Goal: Complete application form: Complete application form

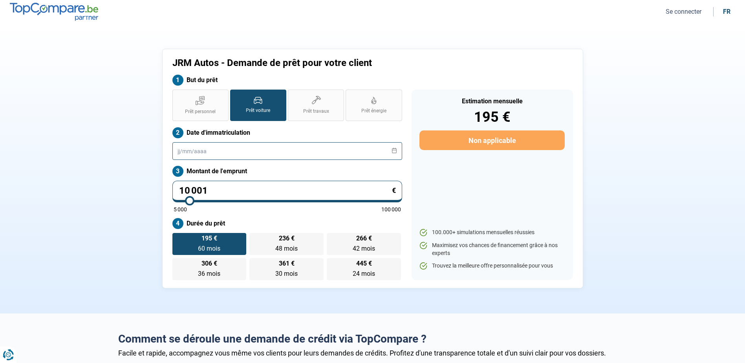
click at [222, 154] on input "text" at bounding box center [288, 151] width 230 height 18
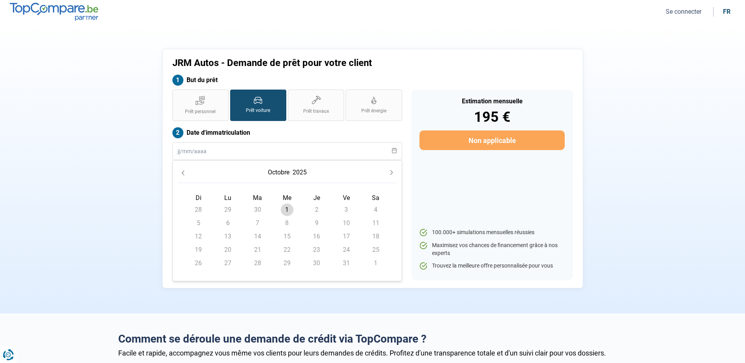
click at [156, 138] on div "JRM Autos - Demande de prêt pour votre client But du prêt Prêt personnel Prêt v…" at bounding box center [373, 169] width 519 height 240
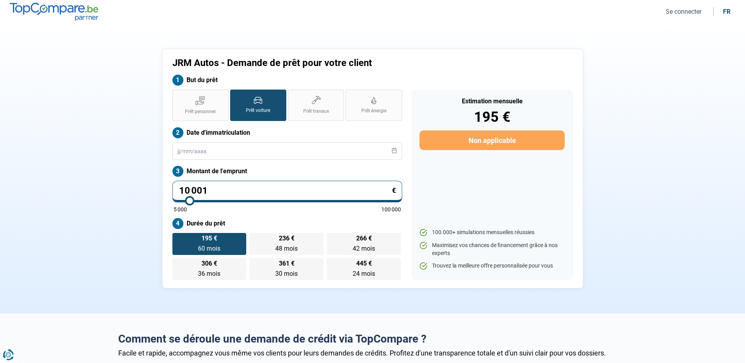
click at [236, 185] on input "10 001" at bounding box center [288, 192] width 230 height 22
type input "1 000"
type input "5000"
type input "100"
type input "5000"
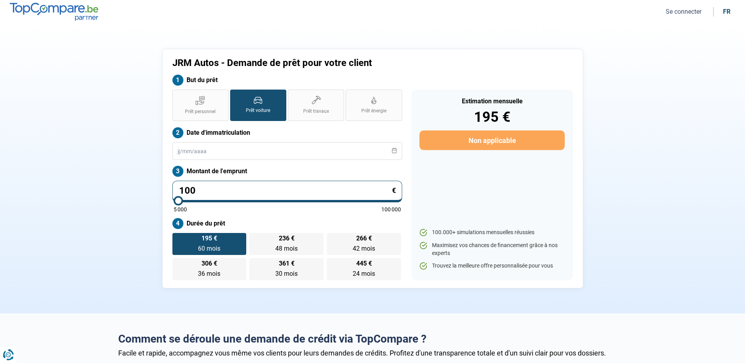
type input "10"
type input "5000"
type input "1"
type input "5000"
type input "0"
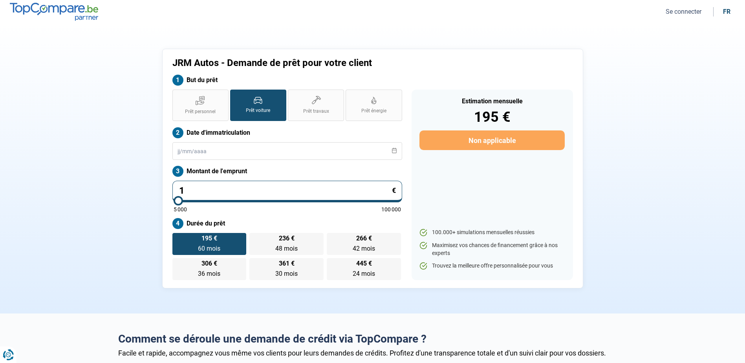
type input "5000"
type input "9"
type input "5000"
type input "97"
type input "5000"
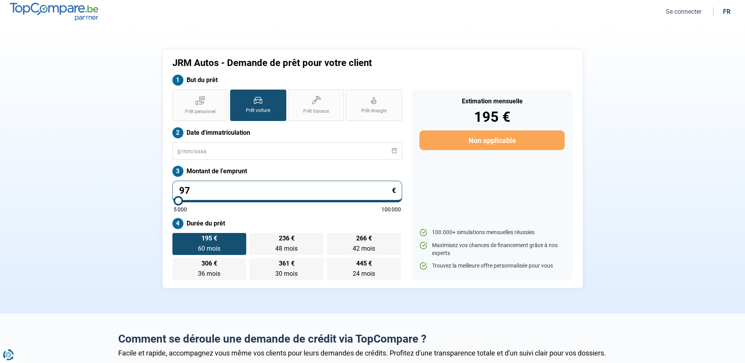
type input "979"
type input "5000"
type input "9 795"
type input "9750"
type input "9 795"
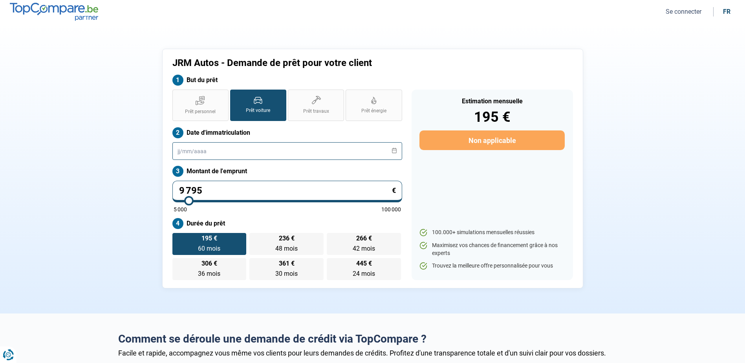
type input "9750"
radio input "true"
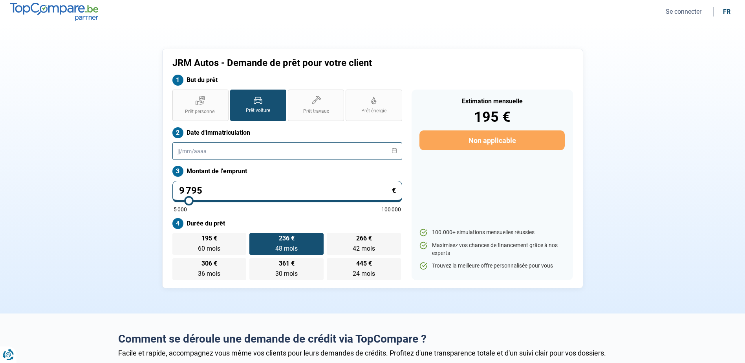
click at [266, 153] on input "text" at bounding box center [288, 151] width 230 height 18
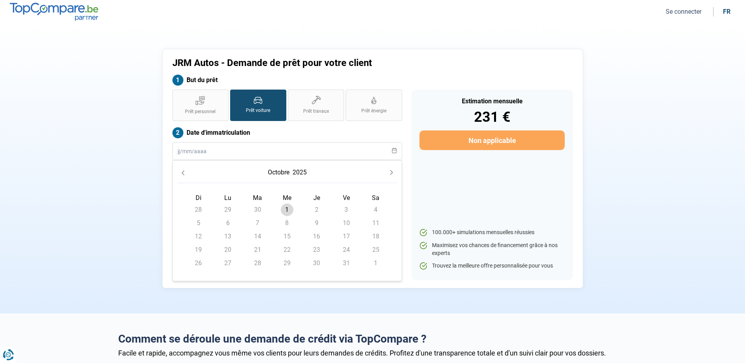
click at [297, 175] on button "2025" at bounding box center [299, 172] width 17 height 14
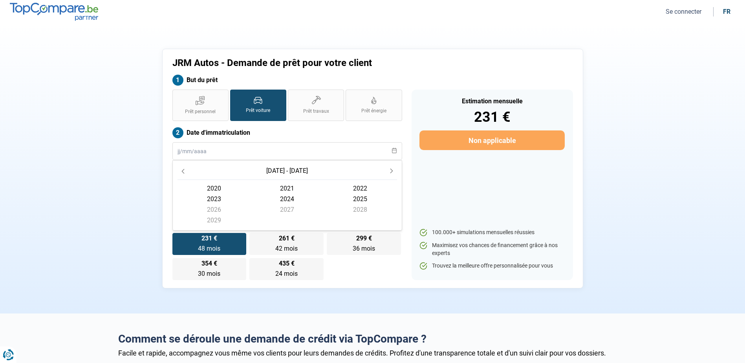
click at [183, 173] on icon "Previous Decade" at bounding box center [183, 171] width 3 height 5
click at [281, 211] on span "2017" at bounding box center [287, 209] width 73 height 11
click at [220, 224] on span "octobre" at bounding box center [214, 223] width 73 height 11
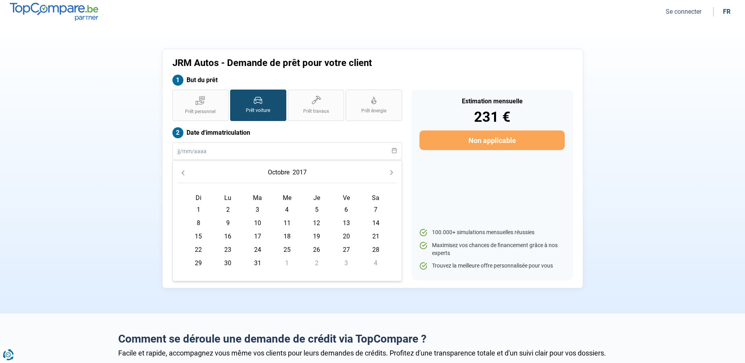
click at [285, 222] on span "11" at bounding box center [287, 223] width 13 height 13
type input "11/10/2017"
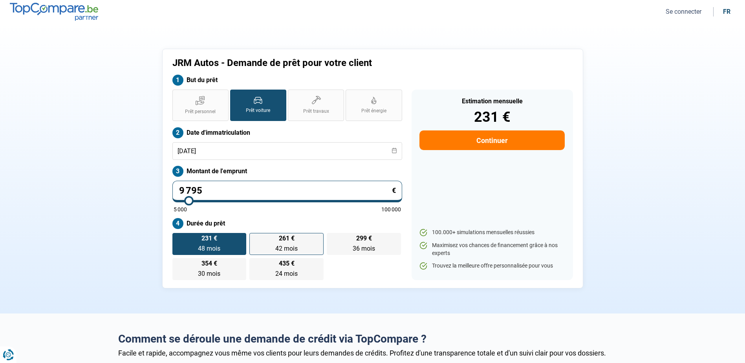
click at [284, 244] on label "261 € 42 mois 42 mois" at bounding box center [287, 244] width 74 height 22
click at [255, 238] on input "261 € 42 mois 42 mois" at bounding box center [252, 235] width 5 height 5
radio input "true"
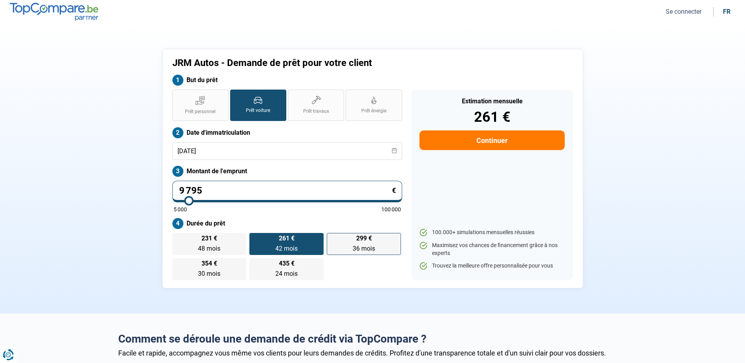
click at [333, 246] on label "299 € 36 mois 36 mois" at bounding box center [364, 244] width 74 height 22
click at [332, 238] on input "299 € 36 mois 36 mois" at bounding box center [329, 235] width 5 height 5
radio input "true"
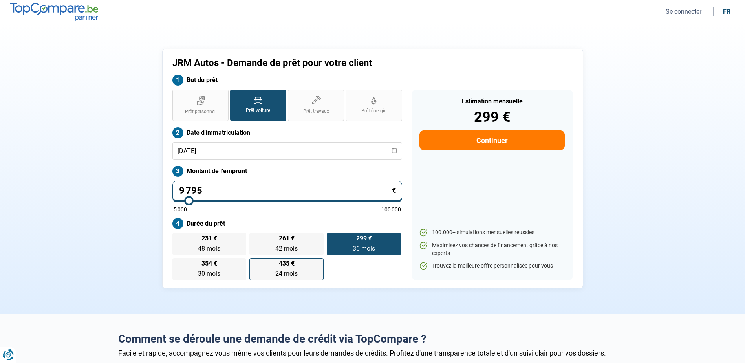
click at [283, 268] on label "435 € 24 mois 24 mois" at bounding box center [287, 269] width 74 height 22
click at [255, 263] on input "435 € 24 mois 24 mois" at bounding box center [252, 260] width 5 height 5
radio input "true"
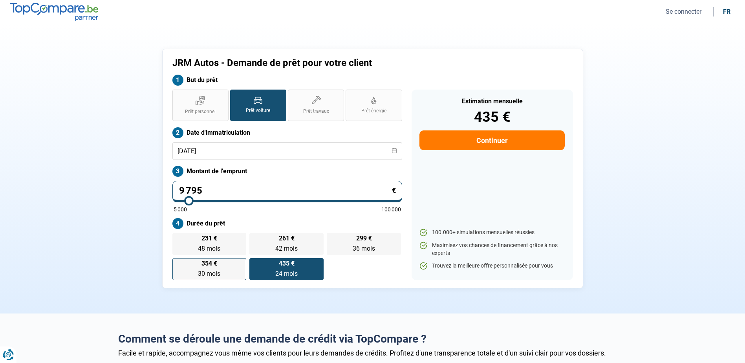
click at [217, 268] on label "354 € 30 mois 30 mois" at bounding box center [210, 269] width 74 height 22
click at [178, 263] on input "354 € 30 mois 30 mois" at bounding box center [175, 260] width 5 height 5
radio input "true"
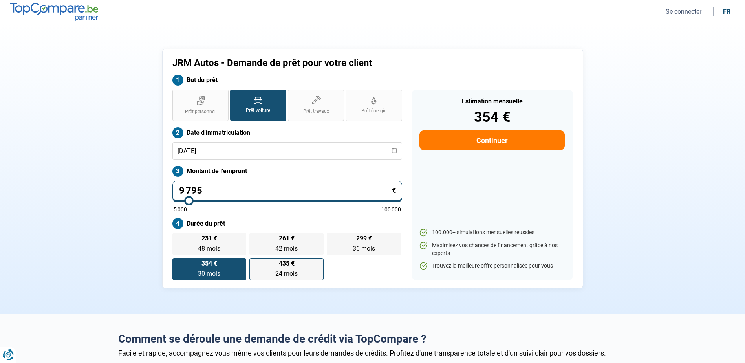
click at [294, 275] on span "24 mois" at bounding box center [286, 273] width 22 height 7
click at [255, 263] on input "435 € 24 mois 24 mois" at bounding box center [252, 260] width 5 height 5
radio input "true"
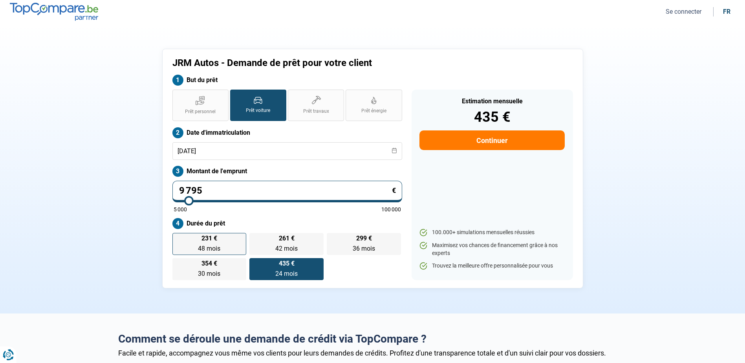
click at [224, 237] on label "231 € 48 mois 48 mois" at bounding box center [210, 244] width 74 height 22
click at [178, 237] on input "231 € 48 mois 48 mois" at bounding box center [175, 235] width 5 height 5
radio input "true"
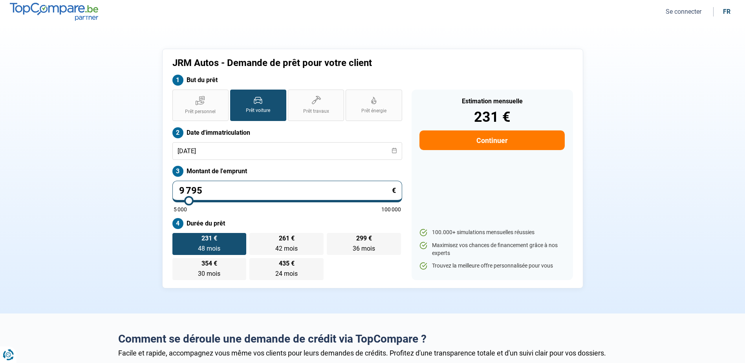
click at [498, 140] on button "Continuer" at bounding box center [492, 140] width 145 height 20
select select "32"
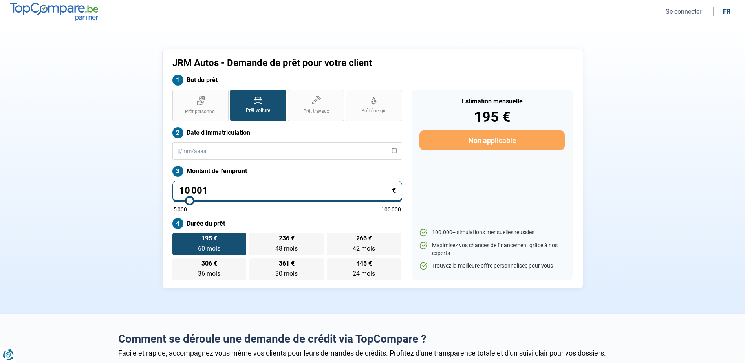
drag, startPoint x: 221, startPoint y: 192, endPoint x: 162, endPoint y: 183, distance: 60.0
click at [162, 183] on div "JRM Autos - Demande de prêt pour votre client But du prêt Prêt personnel Prêt v…" at bounding box center [373, 169] width 519 height 240
type input "9"
type input "5000"
type input "97"
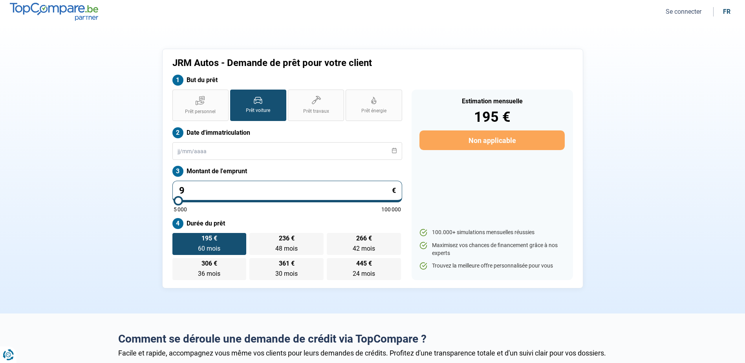
type input "5000"
type input "975"
type input "5000"
type input "97"
type input "5000"
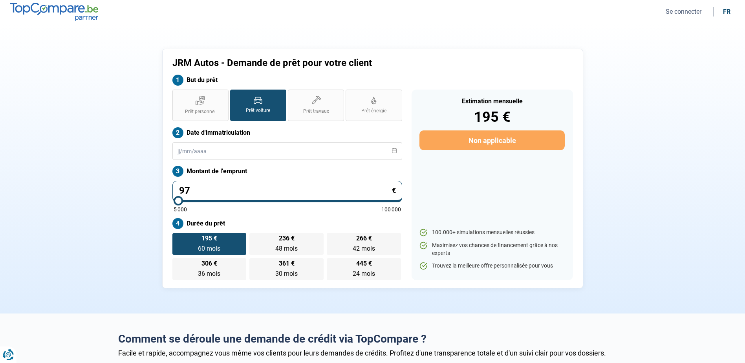
type input "979"
type input "5000"
type input "9 795"
type input "9750"
type input "9 795"
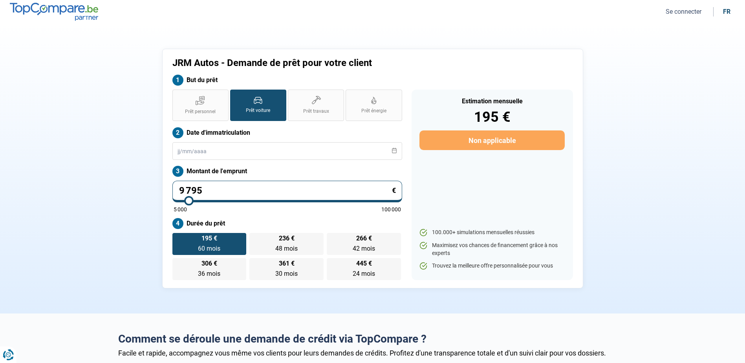
type input "9750"
radio input "true"
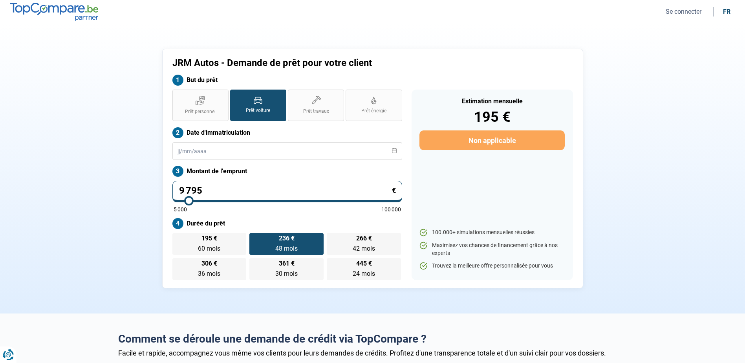
click at [119, 176] on div "JRM Autos - Demande de prêt pour votre client But du prêt Prêt personnel Prêt v…" at bounding box center [373, 169] width 519 height 240
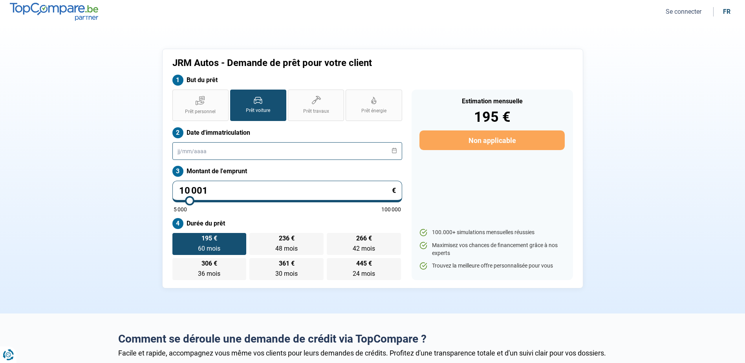
click at [236, 157] on input "text" at bounding box center [288, 151] width 230 height 18
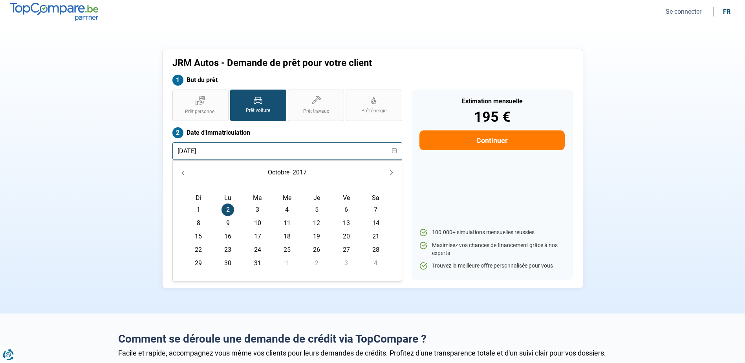
type input "[DATE]"
click at [297, 136] on label "Date d'immatriculation" at bounding box center [288, 132] width 230 height 11
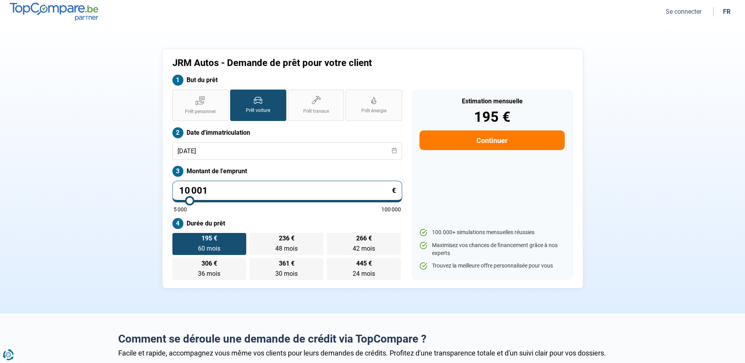
click at [230, 192] on input "10 001" at bounding box center [288, 192] width 230 height 22
type input "1 000"
type input "5000"
type input "100"
type input "5000"
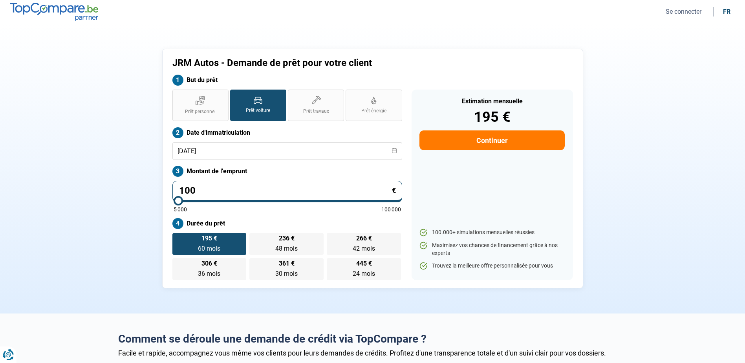
type input "10"
type input "5000"
type input "104"
type input "5000"
type input "1 042"
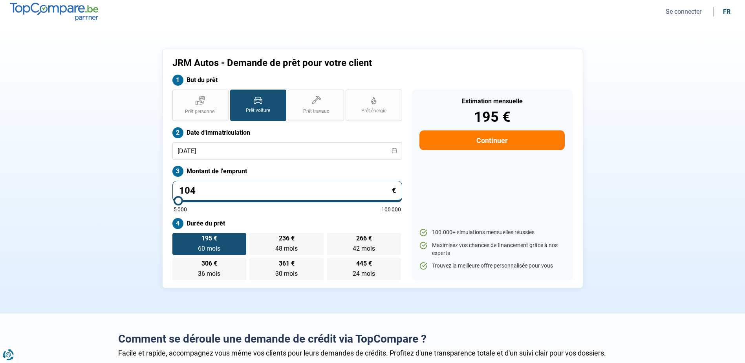
type input "5000"
type input "10 426"
type input "10500"
type input "104 265"
type input "100000"
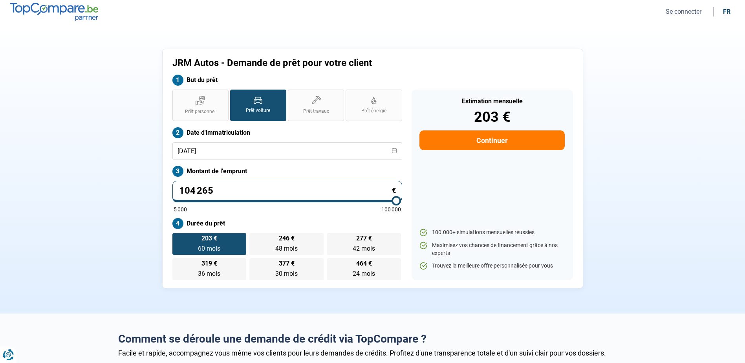
type input "10 426"
type input "10500"
type input "10 426"
click at [277, 247] on span "48 mois" at bounding box center [286, 248] width 22 height 7
click at [255, 238] on input "246 € 48 mois 48 mois" at bounding box center [252, 235] width 5 height 5
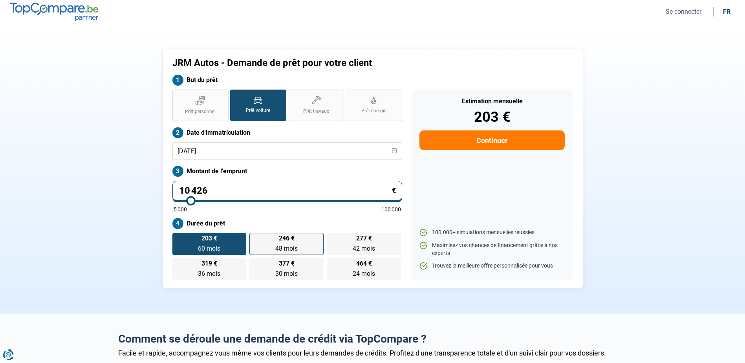
radio input "true"
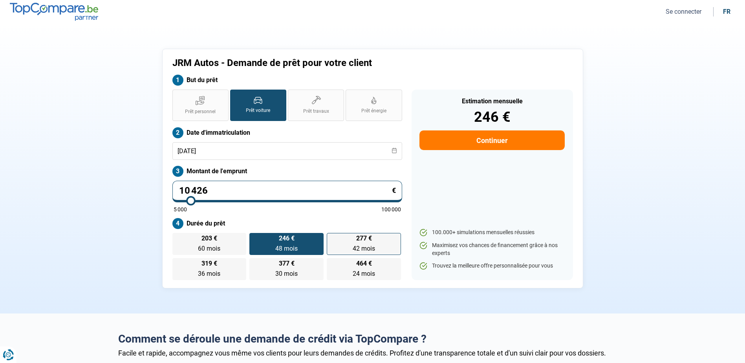
click at [387, 243] on label "277 € 42 mois 42 mois" at bounding box center [364, 244] width 74 height 22
click at [332, 238] on input "277 € 42 mois 42 mois" at bounding box center [329, 235] width 5 height 5
radio input "true"
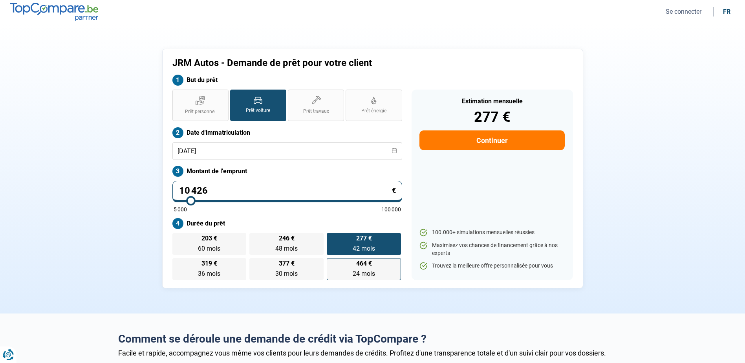
click at [356, 273] on span "24 mois" at bounding box center [364, 273] width 22 height 7
click at [332, 263] on input "464 € 24 mois 24 mois" at bounding box center [329, 260] width 5 height 5
radio input "true"
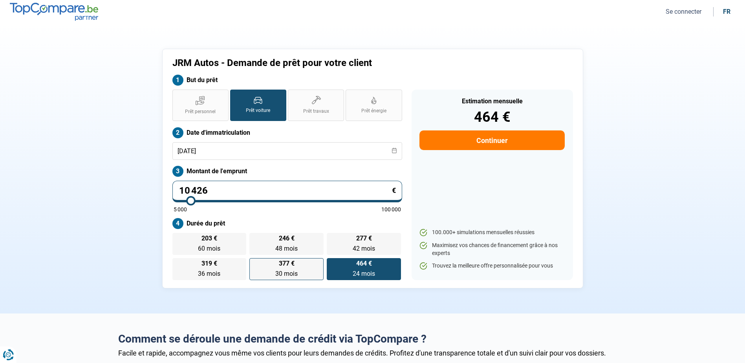
click at [278, 268] on label "377 € 30 mois 30 mois" at bounding box center [287, 269] width 74 height 22
click at [255, 263] on input "377 € 30 mois 30 mois" at bounding box center [252, 260] width 5 height 5
radio input "true"
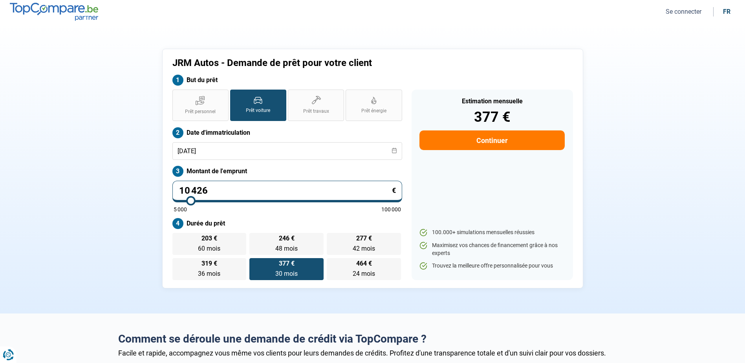
click at [168, 278] on div "Prêt personnel Prêt voiture Prêt travaux Prêt énergie Prêt voiture Date d'immat…" at bounding box center [287, 185] width 239 height 191
click at [193, 266] on label "319 € 36 mois 36 mois" at bounding box center [210, 269] width 74 height 22
click at [178, 263] on input "319 € 36 mois 36 mois" at bounding box center [175, 260] width 5 height 5
radio input "true"
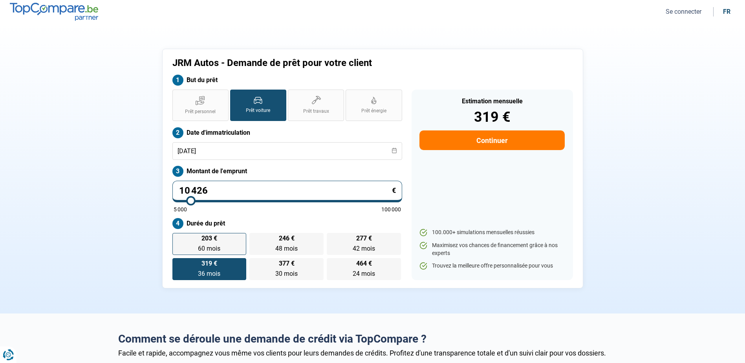
click at [213, 246] on span "60 mois" at bounding box center [209, 248] width 22 height 7
click at [178, 238] on input "203 € 60 mois 60 mois" at bounding box center [175, 235] width 5 height 5
radio input "true"
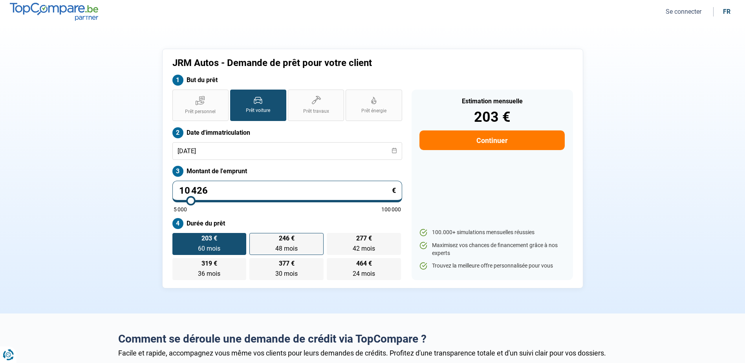
click at [299, 239] on label "246 € 48 mois 48 mois" at bounding box center [287, 244] width 74 height 22
click at [255, 238] on input "246 € 48 mois 48 mois" at bounding box center [252, 235] width 5 height 5
radio input "true"
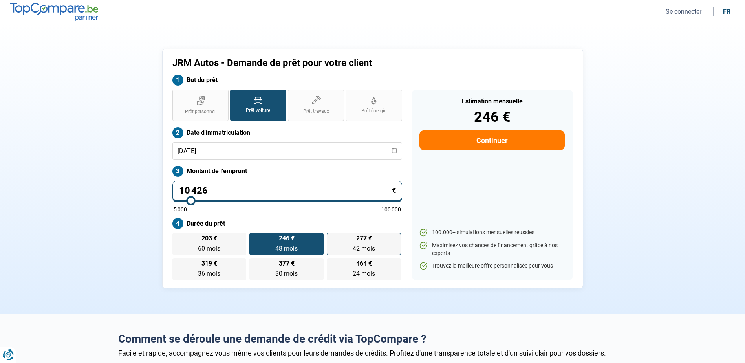
click at [362, 244] on label "277 € 42 mois 42 mois" at bounding box center [364, 244] width 74 height 22
click at [332, 238] on input "277 € 42 mois 42 mois" at bounding box center [329, 235] width 5 height 5
radio input "true"
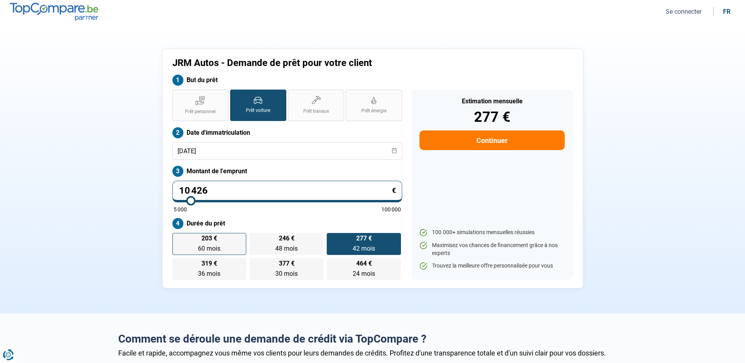
click at [208, 243] on label "203 € 60 mois 60 mois" at bounding box center [210, 244] width 74 height 22
click at [178, 238] on input "203 € 60 mois 60 mois" at bounding box center [175, 235] width 5 height 5
radio input "true"
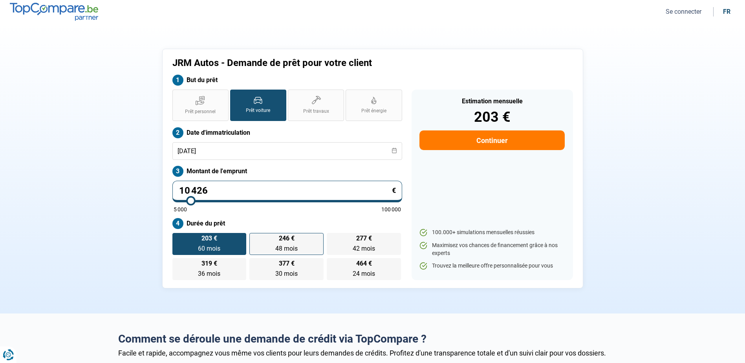
click at [286, 250] on span "48 mois" at bounding box center [286, 248] width 22 height 7
click at [255, 238] on input "246 € 48 mois 48 mois" at bounding box center [252, 235] width 5 height 5
radio input "true"
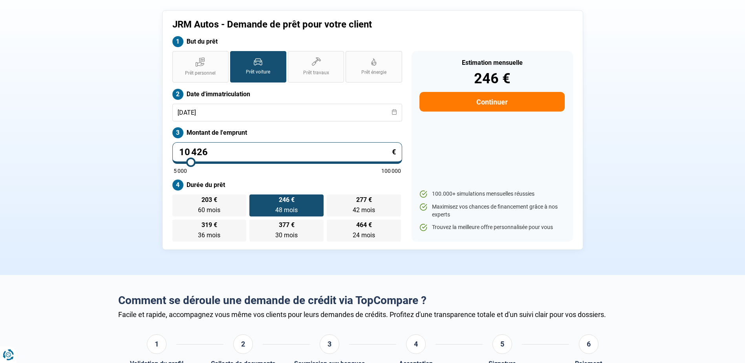
scroll to position [39, 0]
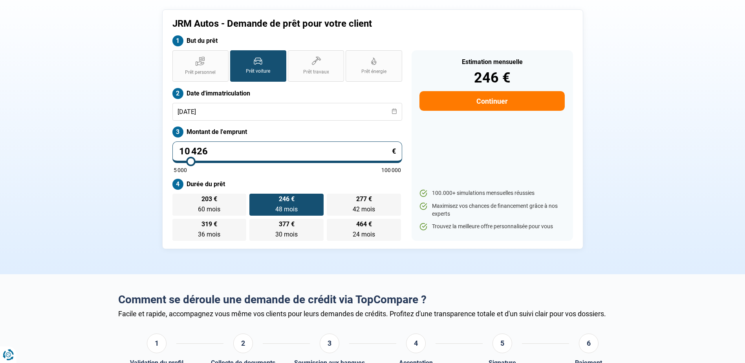
click at [475, 102] on button "Continuer" at bounding box center [492, 101] width 145 height 20
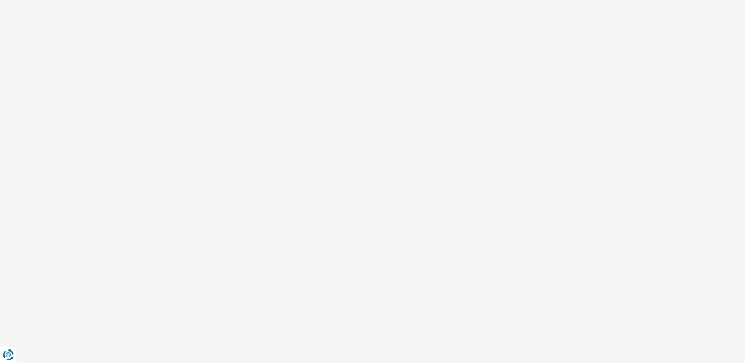
select select "32"
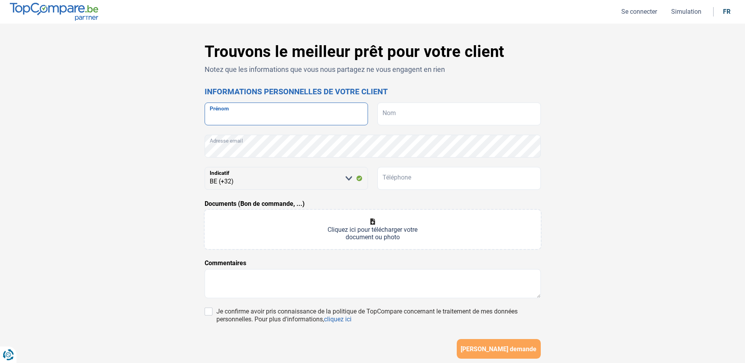
click at [288, 106] on input "Prénom" at bounding box center [286, 114] width 163 height 23
click at [126, 125] on div "Trouvons le meilleur prêt pour votre client Notez que les informations que vous…" at bounding box center [373, 222] width 519 height 360
click at [242, 116] on input "Prénom" at bounding box center [286, 114] width 163 height 23
type input "Doriane"
click at [433, 107] on input "Nom" at bounding box center [459, 114] width 163 height 23
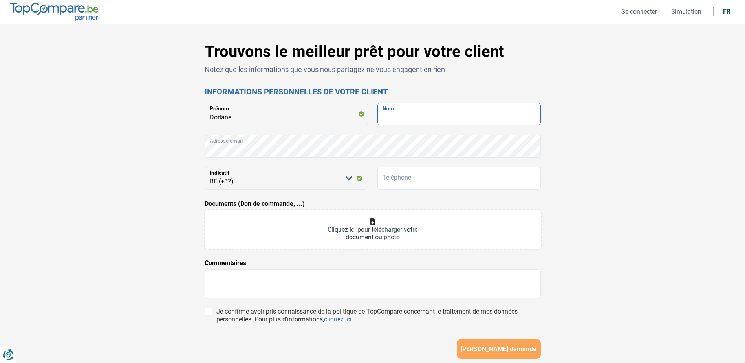
type input "b"
type input "Bastin"
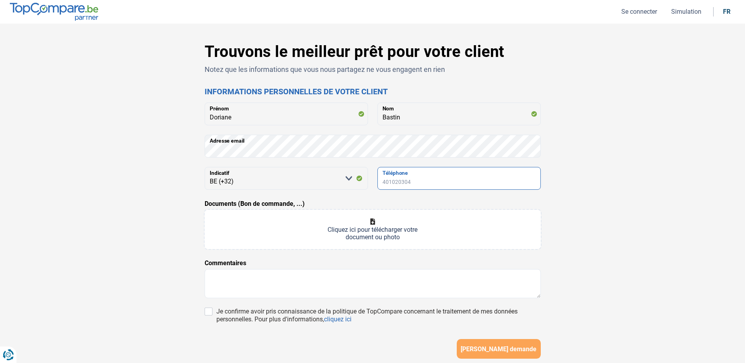
click at [385, 185] on input "Téléphone" at bounding box center [459, 178] width 163 height 23
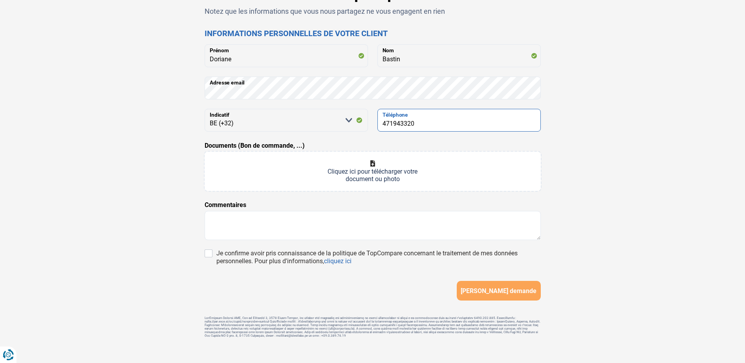
scroll to position [68, 0]
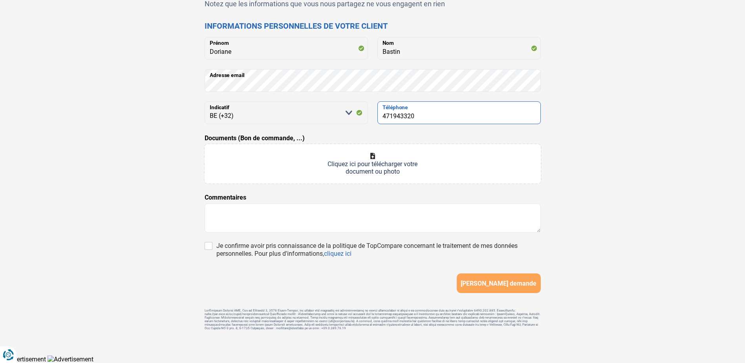
type input "471943320"
click at [284, 215] on textarea at bounding box center [373, 218] width 336 height 29
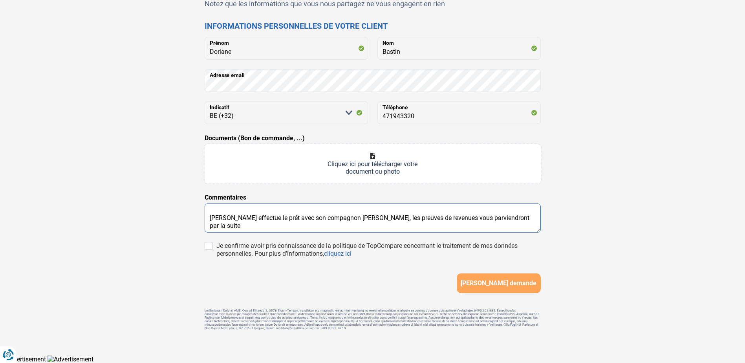
type textarea "[PERSON_NAME] effectue le prêt avec son compagnon [PERSON_NAME], les preuves de…"
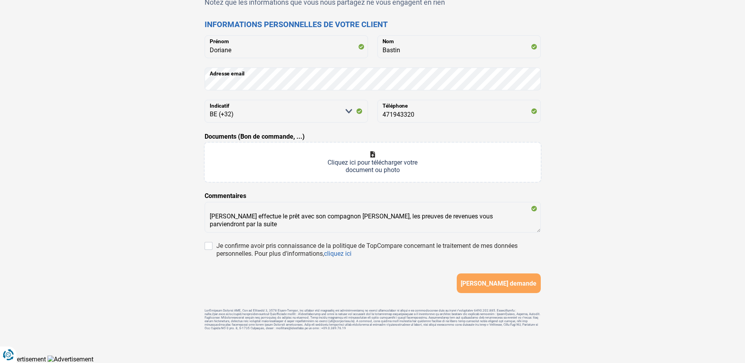
drag, startPoint x: 360, startPoint y: 163, endPoint x: 660, endPoint y: 99, distance: 306.6
click at [660, 99] on div "Trouvons le meilleur prêt pour votre client Notez que les informations que vous…" at bounding box center [372, 155] width 745 height 399
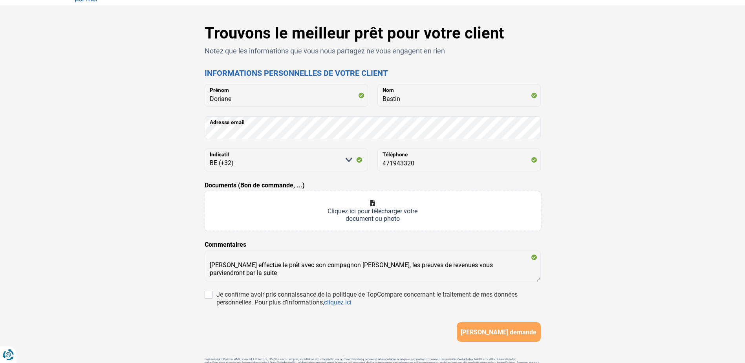
click at [375, 209] on input "Documents (Bon de commande, ...)" at bounding box center [373, 210] width 336 height 39
type input "C:\fakepath\Docs Mm Bastin A3.pdf"
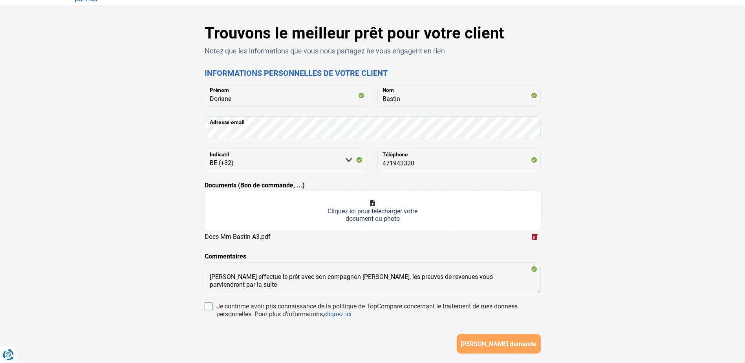
click at [205, 309] on input "Je confirme avoir pris connaissance de la politique de TopCompare concernant le…" at bounding box center [209, 307] width 8 height 8
checkbox input "true"
click at [501, 345] on span "[PERSON_NAME] demande" at bounding box center [499, 343] width 76 height 7
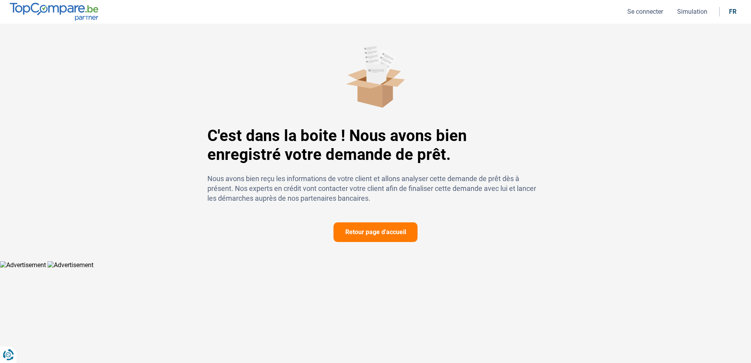
click at [367, 233] on button "Retour page d'accueil" at bounding box center [376, 232] width 84 height 20
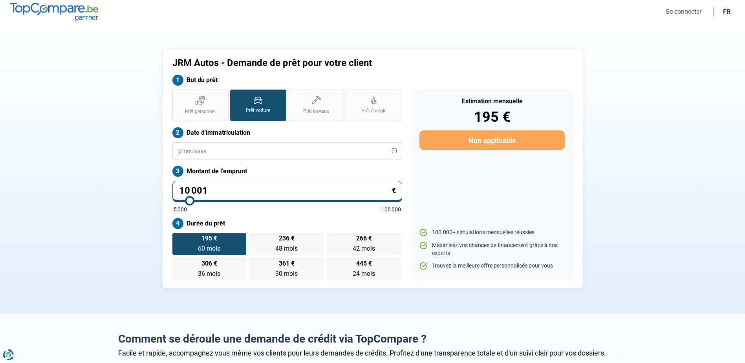
click at [677, 11] on button "Se connecter" at bounding box center [684, 11] width 40 height 8
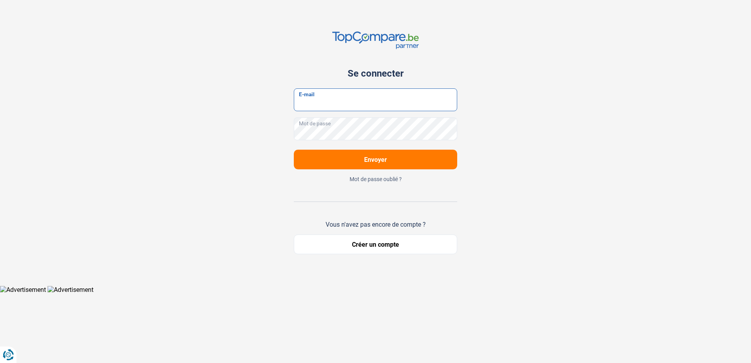
type input "jrmautos@hotmail.com"
click at [393, 152] on button "Envoyer" at bounding box center [375, 160] width 163 height 20
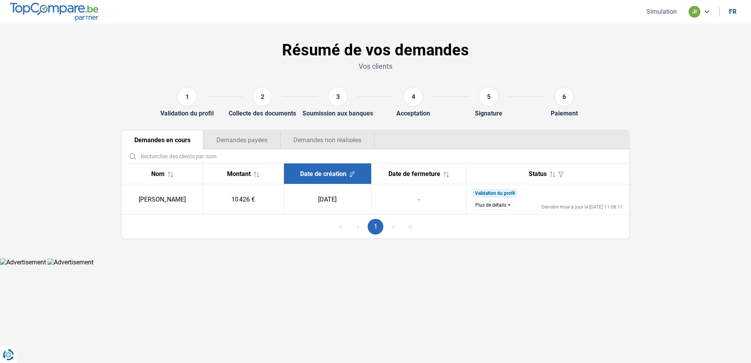
click at [703, 16] on div "jr" at bounding box center [699, 12] width 21 height 12
click at [703, 11] on div "jr" at bounding box center [699, 12] width 21 height 12
click at [681, 116] on section "Résumé de vos demandes Vos clients 1 Validation du profil 2 Collecte des docume…" at bounding box center [375, 141] width 751 height 235
click at [670, 9] on button "Simulation" at bounding box center [661, 11] width 35 height 8
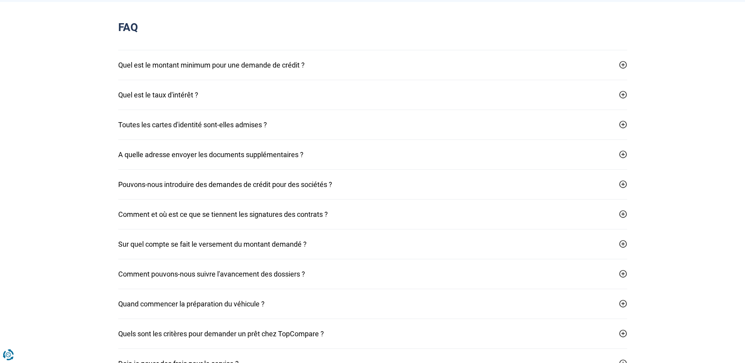
scroll to position [747, 0]
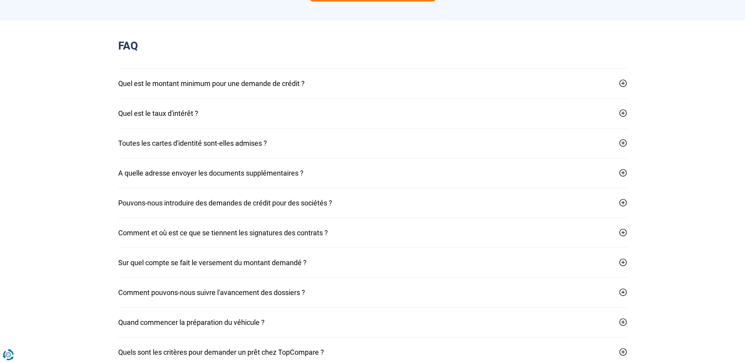
click at [284, 170] on button "A quelle adresse envoyer les documents supplémentaires ?" at bounding box center [372, 172] width 509 height 29
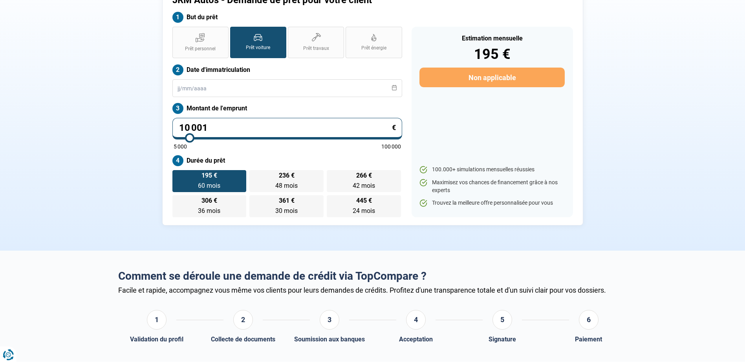
scroll to position [0, 0]
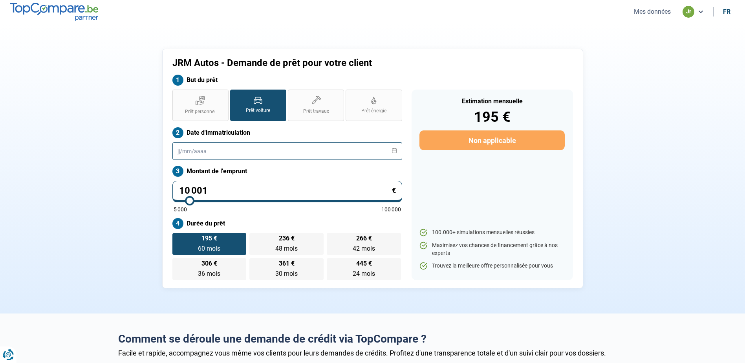
click at [286, 155] on input "text" at bounding box center [288, 151] width 230 height 18
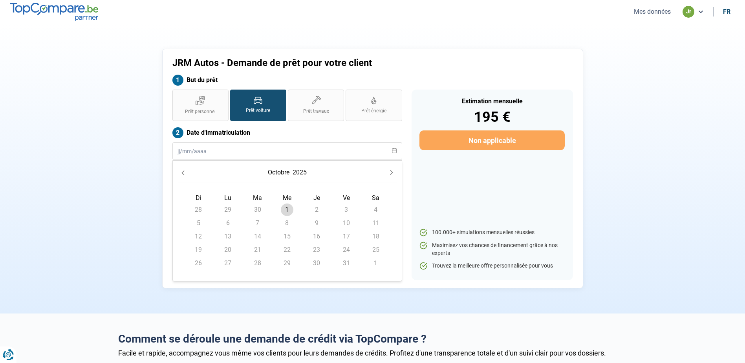
click at [305, 173] on button "2025" at bounding box center [299, 172] width 17 height 14
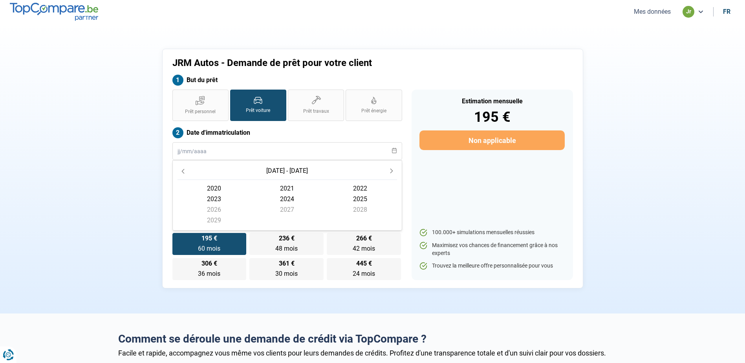
click at [185, 170] on icon "Previous Decade" at bounding box center [183, 172] width 6 height 6
click at [361, 200] on span "2015" at bounding box center [360, 199] width 73 height 11
click at [219, 191] on span "janvier" at bounding box center [214, 191] width 73 height 11
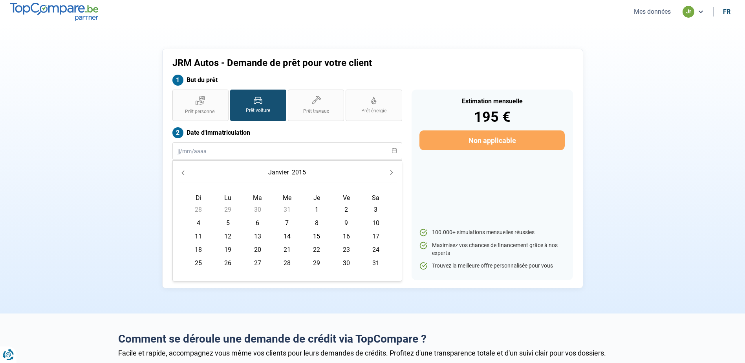
click at [226, 239] on span "12" at bounding box center [228, 236] width 13 height 13
type input "12/01/2015"
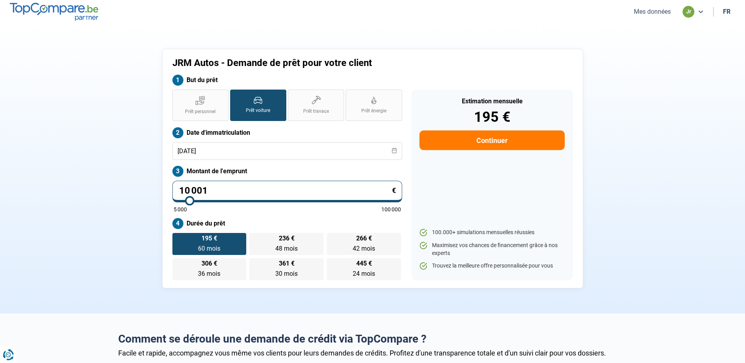
click at [295, 191] on input "10 001" at bounding box center [288, 192] width 230 height 22
type input "1 000"
type input "5000"
type input "100"
type input "5000"
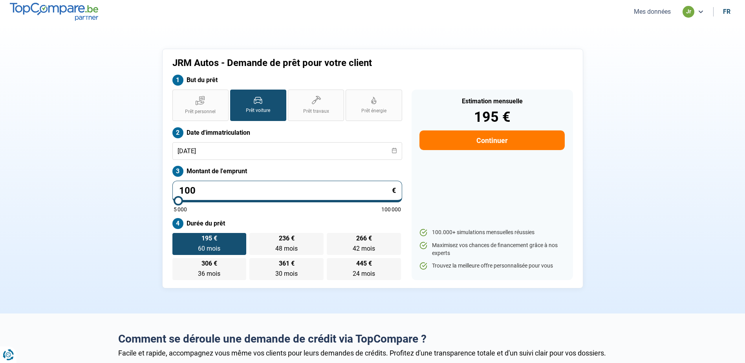
type input "10"
type input "5000"
type input "1"
type input "5000"
type input "0"
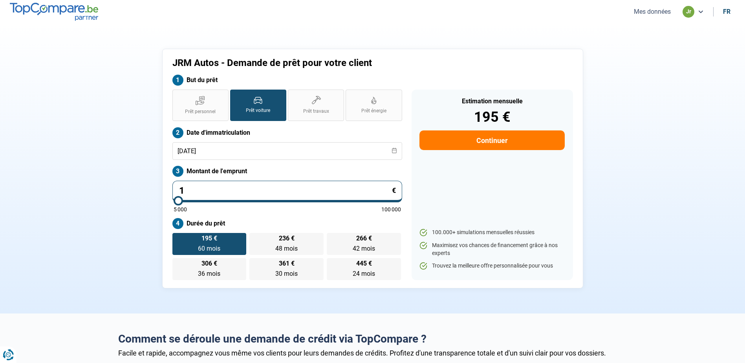
type input "5000"
type input "5 000"
type input "5000"
radio input "true"
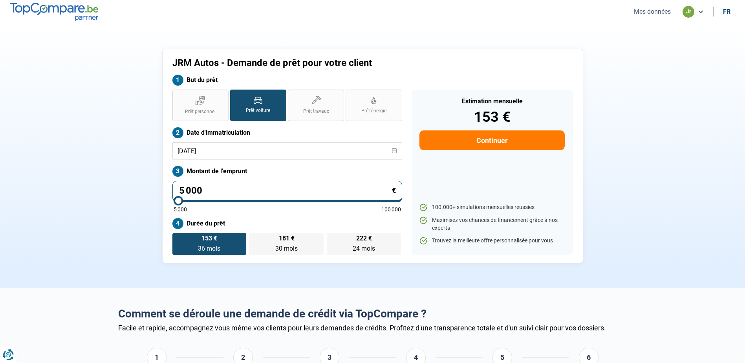
click at [254, 181] on input "5 000" at bounding box center [288, 192] width 230 height 22
type input "500"
type input "5000"
type input "50"
type input "5000"
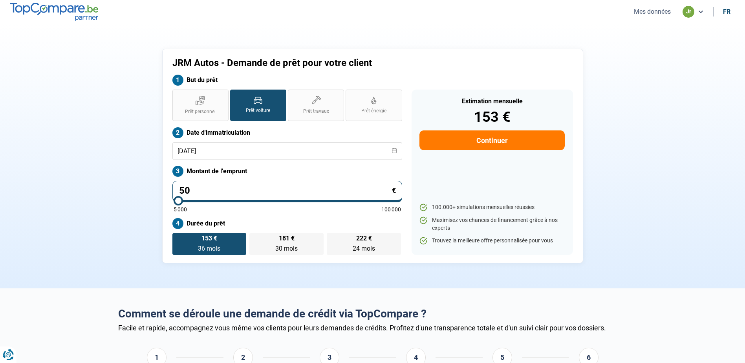
type input "5"
type input "5000"
type input "0"
type input "5000"
type input "1"
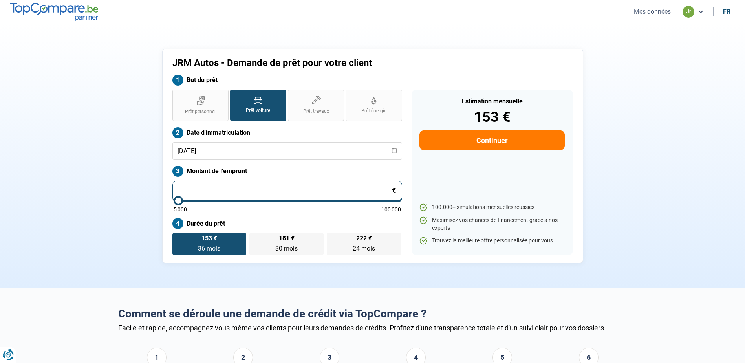
type input "5000"
type input "17"
type input "5000"
type input "179"
type input "5000"
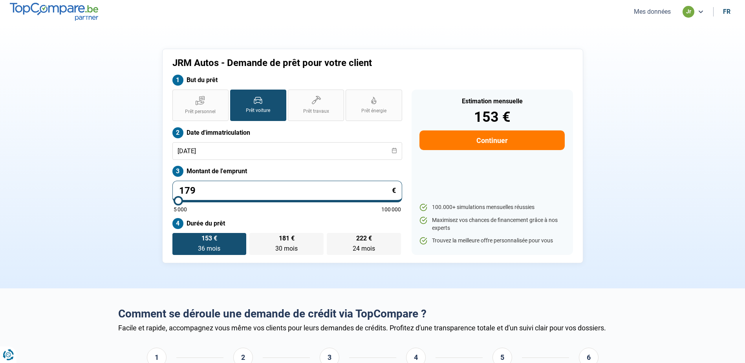
type input "1 790"
type input "5000"
type input "17 900"
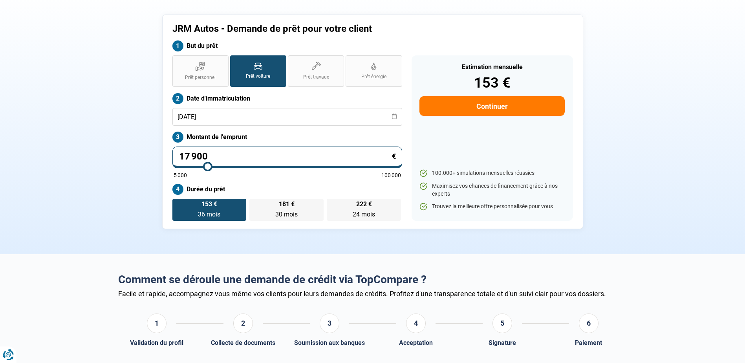
type input "18000"
radio input "false"
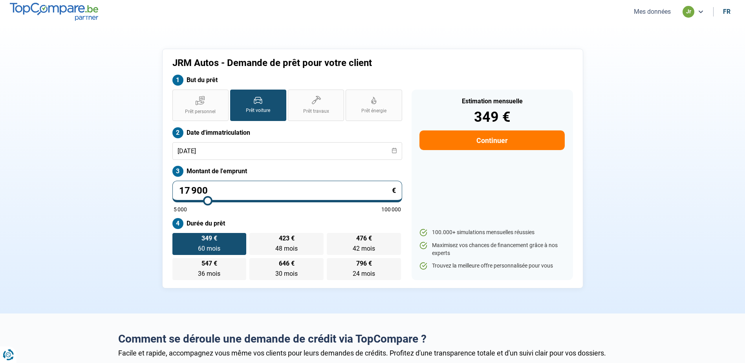
type input "17 900"
click at [504, 140] on button "Continuer" at bounding box center [492, 140] width 145 height 20
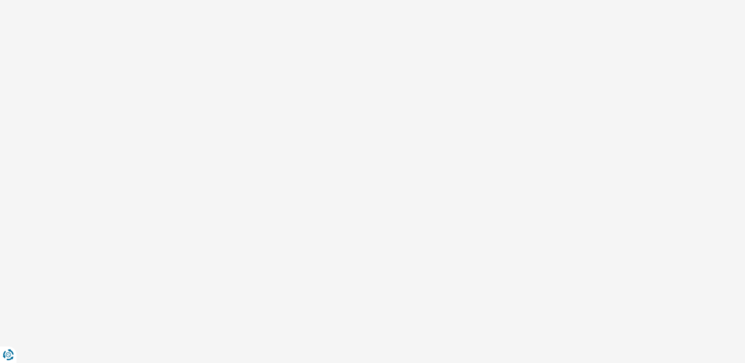
select select "32"
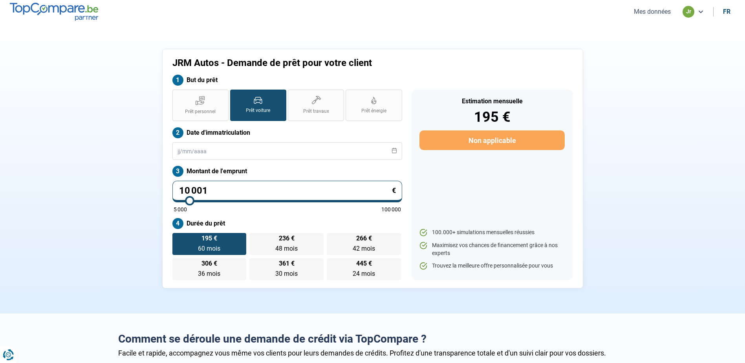
click at [240, 195] on input "10 001" at bounding box center [288, 192] width 230 height 22
click at [222, 143] on input "text" at bounding box center [288, 151] width 230 height 18
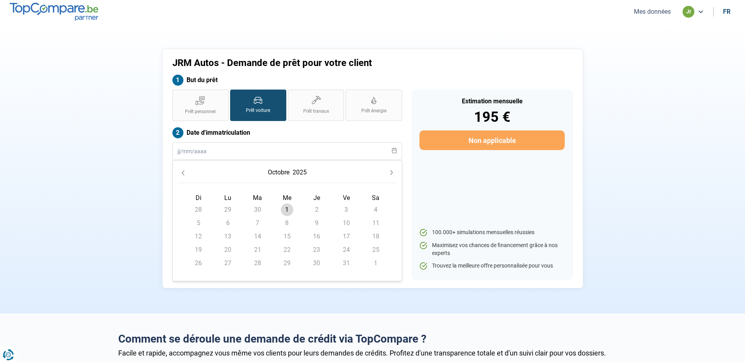
click at [297, 176] on button "2025" at bounding box center [299, 172] width 17 height 14
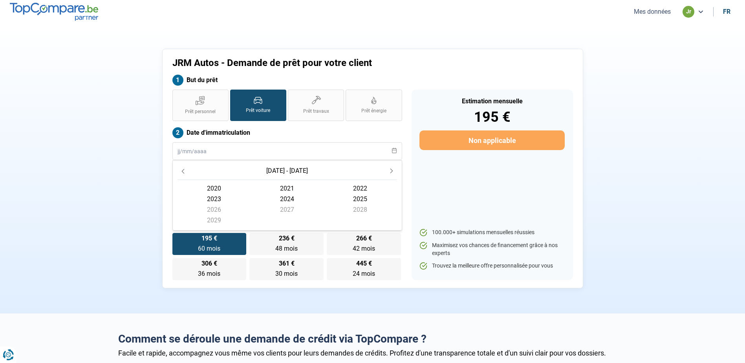
click at [182, 172] on icon "Previous Decade" at bounding box center [183, 171] width 3 height 5
click at [360, 200] on span "2015" at bounding box center [360, 199] width 73 height 11
click at [220, 191] on span "janvier" at bounding box center [214, 191] width 73 height 11
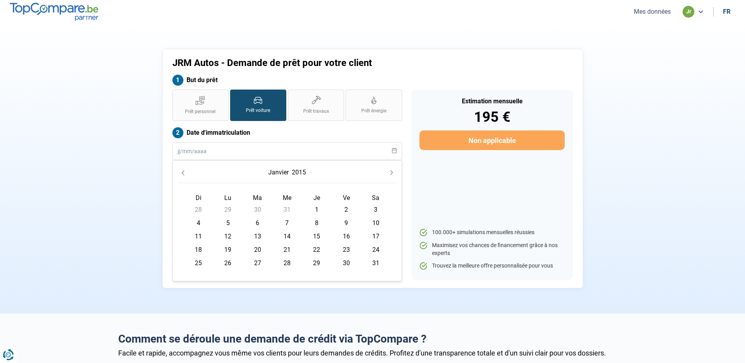
click at [228, 233] on span "12" at bounding box center [228, 236] width 13 height 13
type input "12/01/2015"
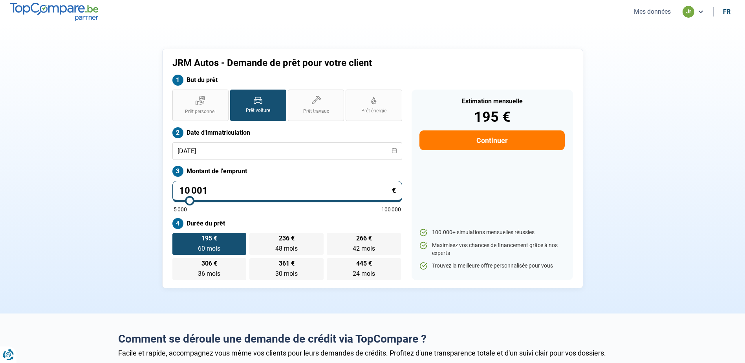
drag, startPoint x: 282, startPoint y: 191, endPoint x: 147, endPoint y: 205, distance: 135.6
click at [147, 205] on div "JRM Autos - Demande de prêt pour votre client But du prêt Prêt personnel Prêt v…" at bounding box center [373, 169] width 519 height 240
type input "0"
type input "5000"
type input "1"
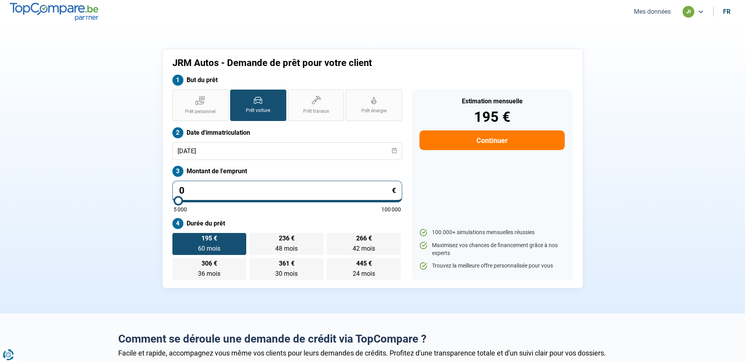
type input "5000"
type input "17"
type input "5000"
type input "179"
type input "5000"
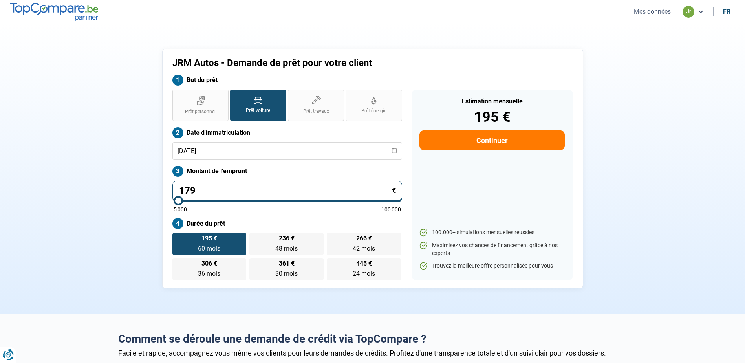
type input "1 790"
type input "5000"
type input "17 900"
type input "18000"
type input "17 900"
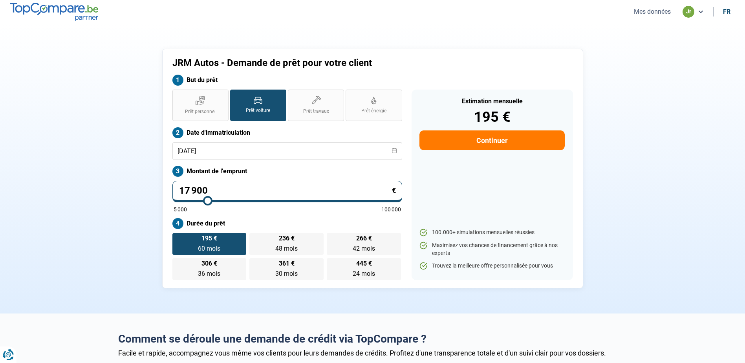
type input "18000"
click at [307, 210] on div "5 000 100 000" at bounding box center [288, 210] width 228 height 6
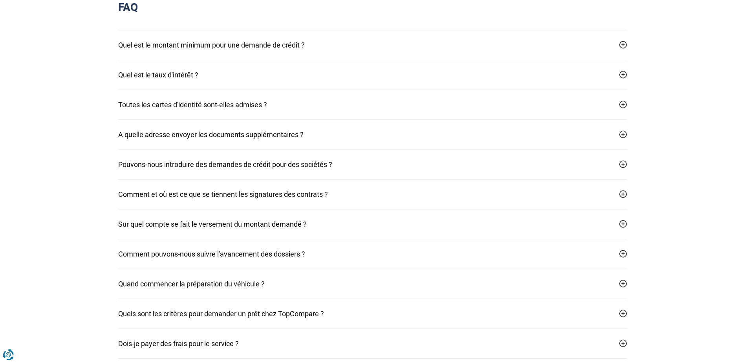
scroll to position [786, 0]
click at [256, 167] on button "Pouvons-nous introduire des demandes de crédit pour des sociétés ?" at bounding box center [372, 163] width 509 height 29
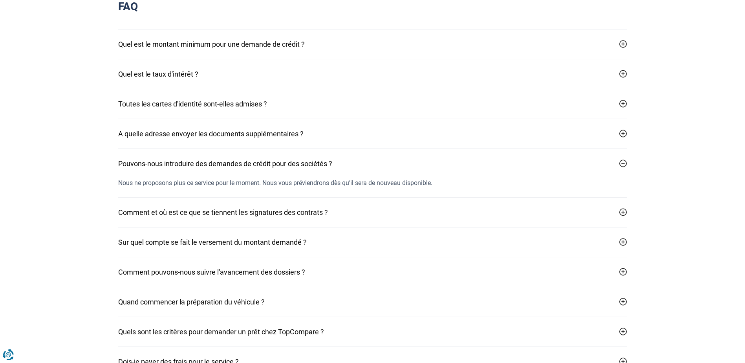
click at [257, 164] on button "Pouvons-nous introduire des demandes de crédit pour des sociétés ?" at bounding box center [372, 163] width 509 height 29
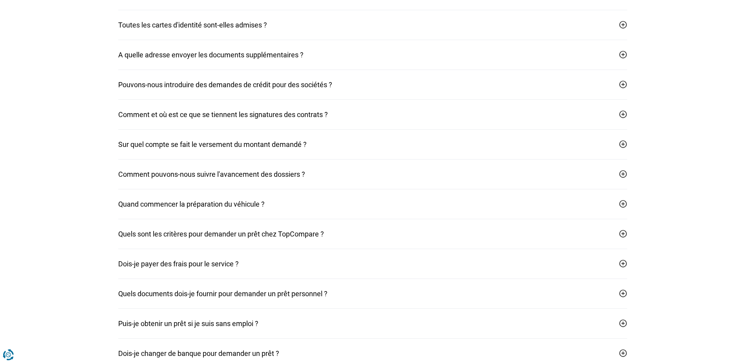
scroll to position [904, 0]
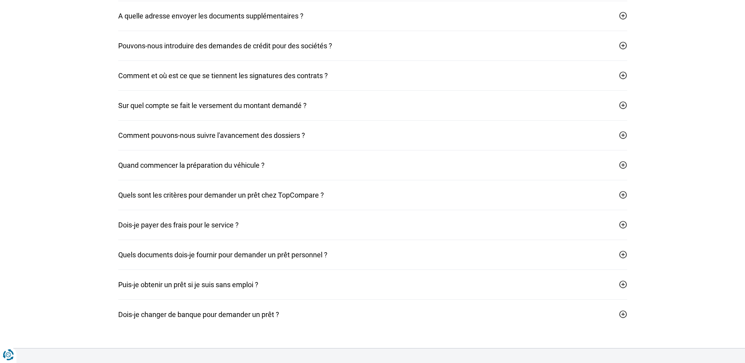
click at [284, 107] on button "Sur quel compte se fait le versement du montant demandé ?" at bounding box center [372, 105] width 509 height 29
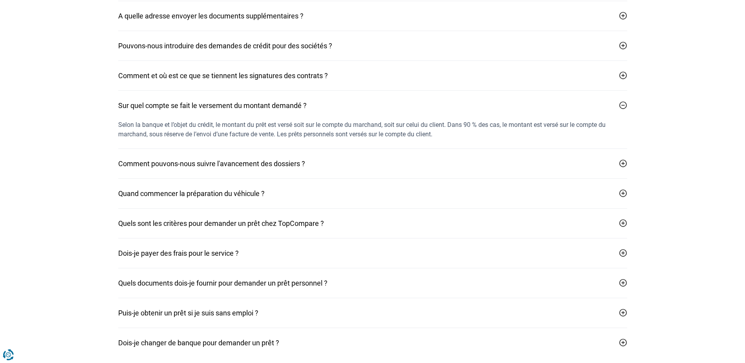
click at [284, 107] on button "Sur quel compte se fait le versement du montant demandé ?" at bounding box center [372, 105] width 509 height 29
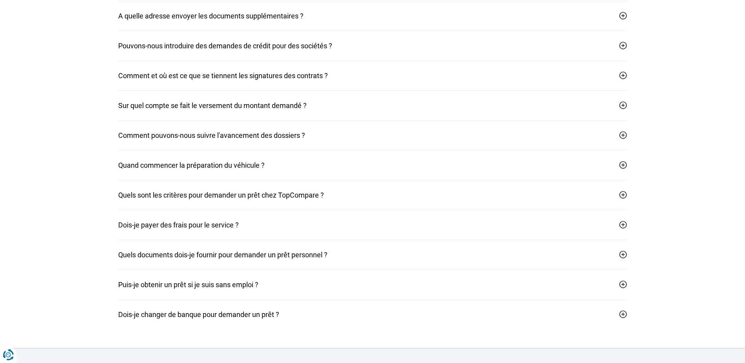
click at [239, 139] on button "Comment pouvons-nous suivre l'avancement des dossiers ?" at bounding box center [372, 135] width 509 height 29
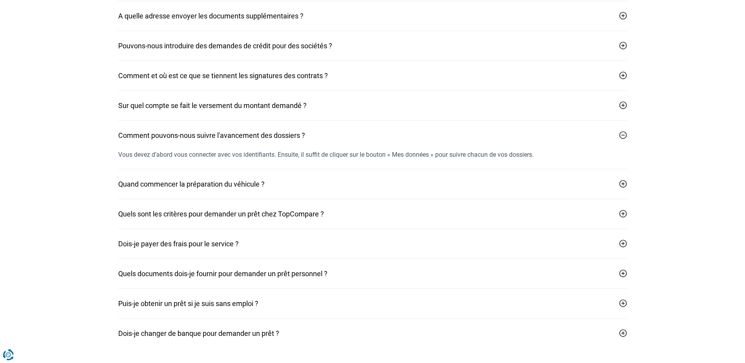
click at [266, 132] on button "Comment pouvons-nous suivre l'avancement des dossiers ?" at bounding box center [372, 135] width 509 height 29
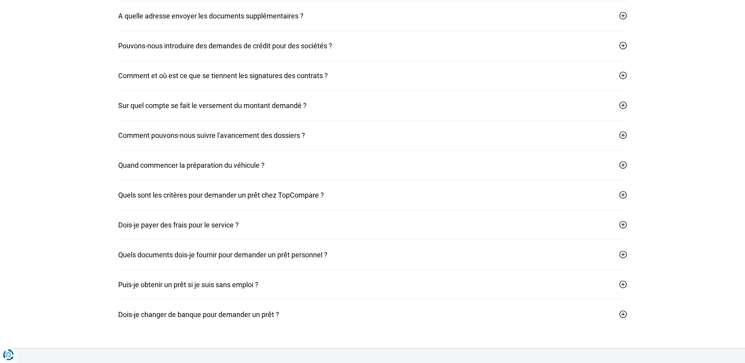
click at [240, 167] on button "Quand commencer la préparation du véhicule ?" at bounding box center [372, 164] width 509 height 29
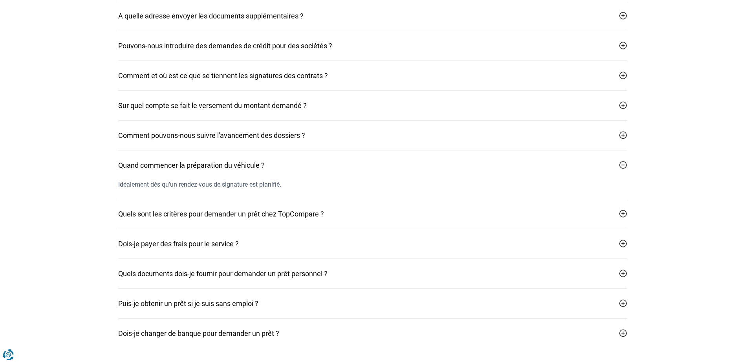
click at [240, 167] on button "Quand commencer la préparation du véhicule ?" at bounding box center [372, 164] width 509 height 29
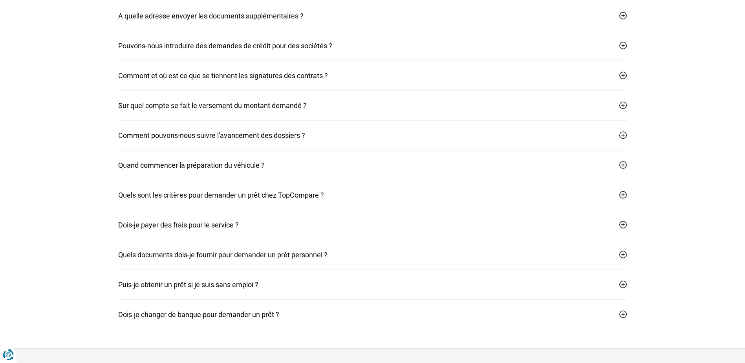
click at [274, 201] on button "Quels sont les critères pour demander un prêt chez TopCompare ?" at bounding box center [372, 194] width 509 height 29
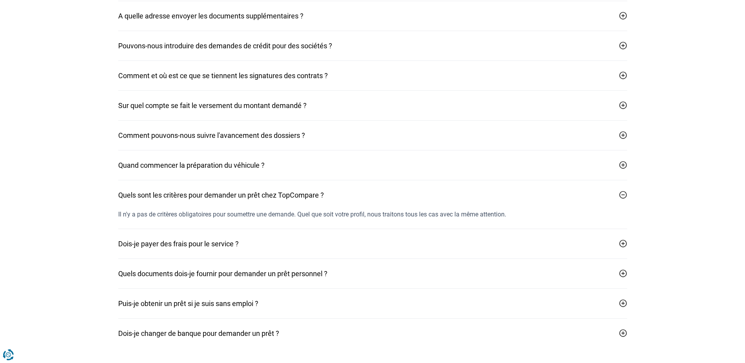
click at [286, 197] on button "Quels sont les critères pour demander un prêt chez TopCompare ?" at bounding box center [372, 194] width 509 height 29
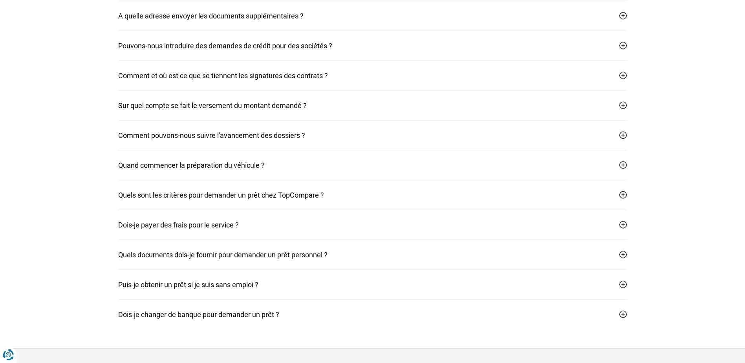
scroll to position [943, 0]
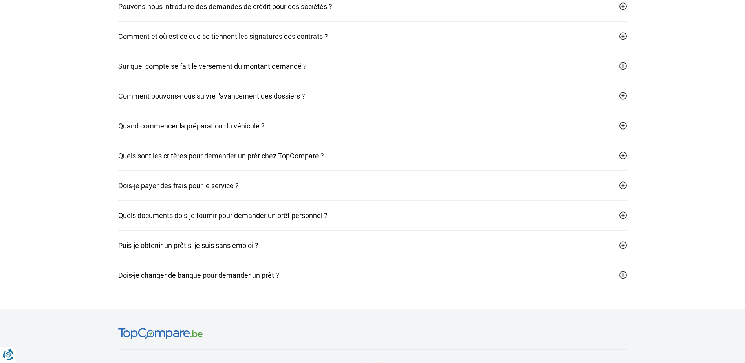
click at [250, 185] on button "Dois-je payer des frais pour le service ?" at bounding box center [372, 185] width 509 height 29
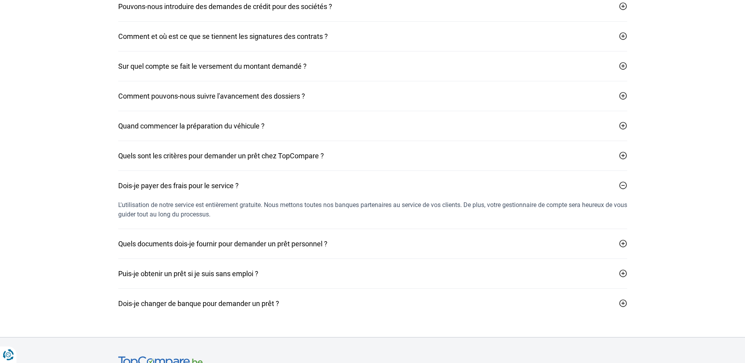
click at [251, 185] on button "Dois-je payer des frais pour le service ?" at bounding box center [372, 185] width 509 height 29
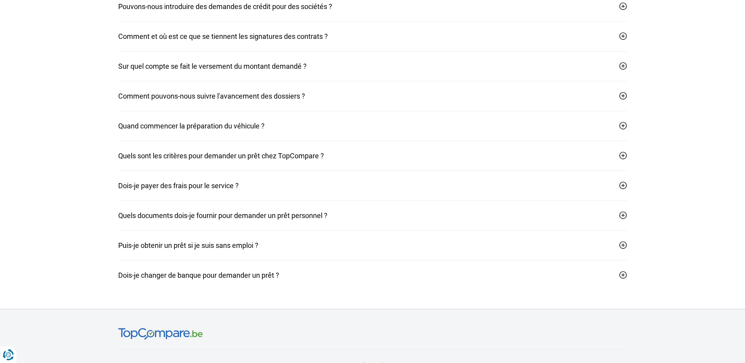
click at [251, 220] on button "Quels documents dois-je fournir pour demander un prêt personnel ?" at bounding box center [372, 215] width 509 height 29
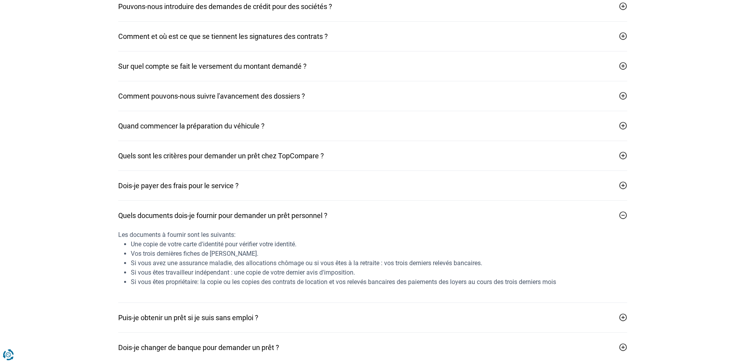
click at [257, 215] on button "Quels documents dois-je fournir pour demander un prêt personnel ?" at bounding box center [372, 215] width 509 height 29
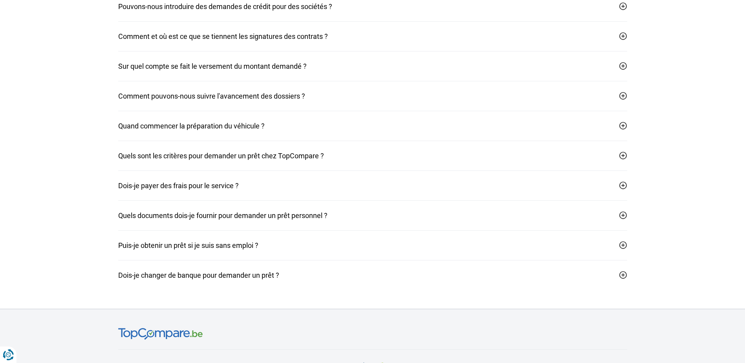
click at [216, 243] on button "Puis-je obtenir un prêt si je suis sans emploi ?" at bounding box center [372, 245] width 509 height 29
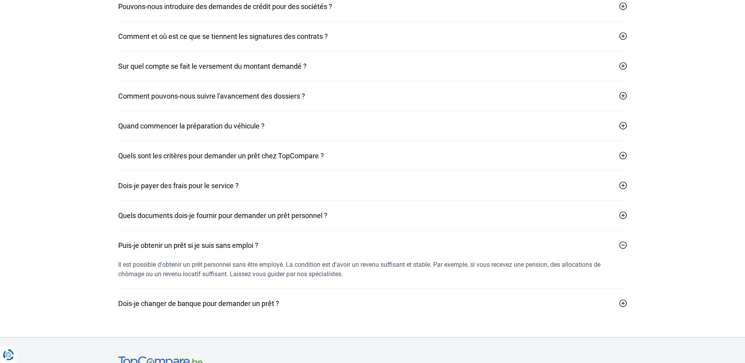
click at [184, 245] on button "Puis-je obtenir un prêt si je suis sans emploi ?" at bounding box center [372, 245] width 509 height 29
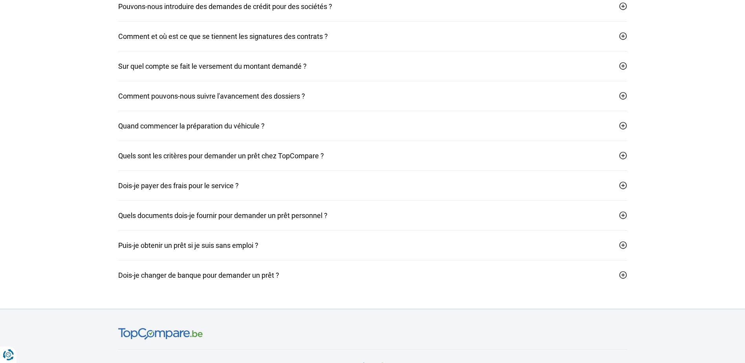
click at [205, 278] on button "Dois-je changer de banque pour demander un prêt ?" at bounding box center [372, 275] width 509 height 29
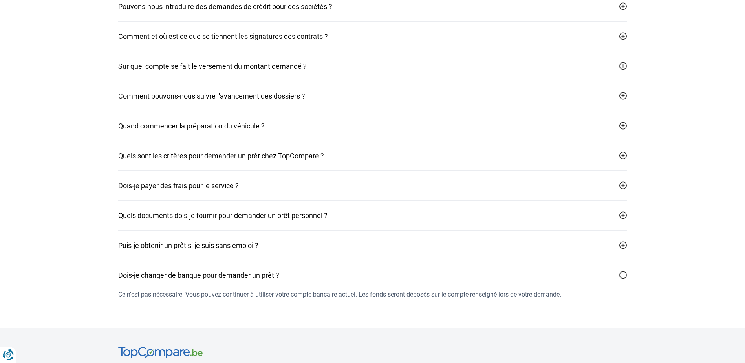
click at [228, 277] on button "Dois-je changer de banque pour demander un prêt ?" at bounding box center [372, 275] width 509 height 29
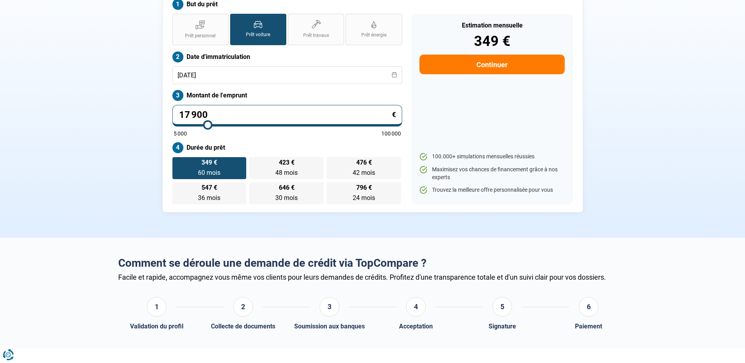
scroll to position [16, 0]
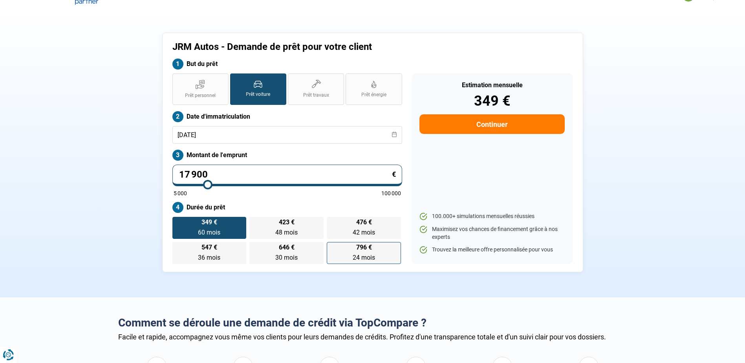
click at [363, 261] on span "24 mois" at bounding box center [364, 257] width 22 height 7
click at [332, 247] on input "796 € 24 mois 24 mois" at bounding box center [329, 244] width 5 height 5
radio input "true"
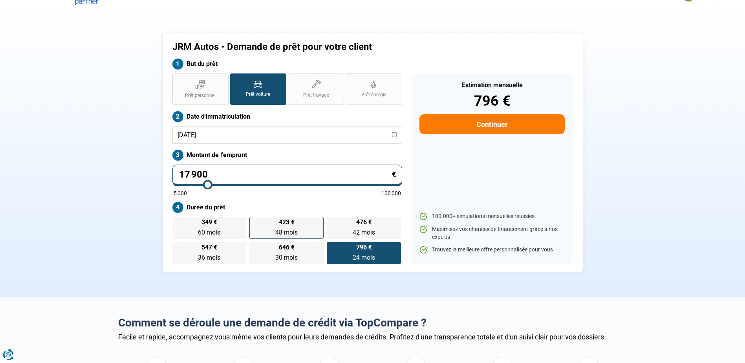
click at [303, 233] on label "423 € 48 mois 48 mois" at bounding box center [287, 228] width 74 height 22
click at [255, 222] on input "423 € 48 mois 48 mois" at bounding box center [252, 219] width 5 height 5
radio input "true"
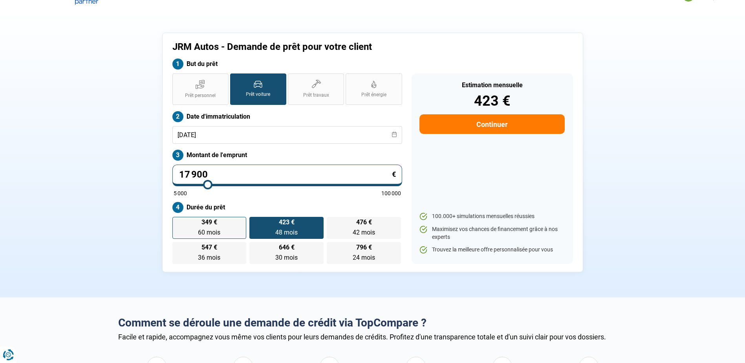
click at [193, 233] on label "349 € 60 mois 60 mois" at bounding box center [210, 228] width 74 height 22
click at [178, 222] on input "349 € 60 mois 60 mois" at bounding box center [175, 219] width 5 height 5
radio input "true"
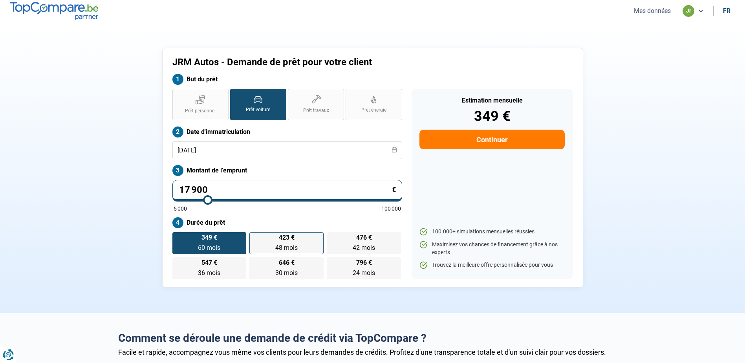
scroll to position [0, 0]
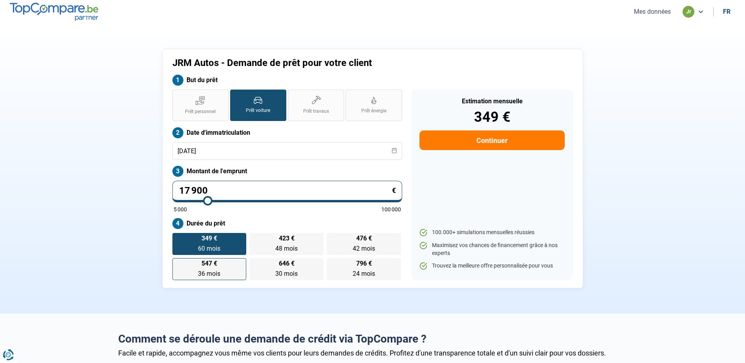
click at [214, 273] on span "36 mois" at bounding box center [209, 273] width 22 height 7
click at [178, 263] on input "547 € 36 mois 36 mois" at bounding box center [175, 260] width 5 height 5
radio input "true"
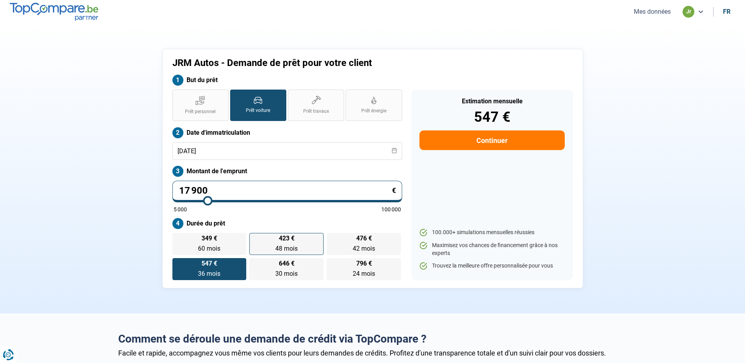
click at [278, 250] on span "48 mois" at bounding box center [286, 248] width 22 height 7
click at [255, 238] on input "423 € 48 mois 48 mois" at bounding box center [252, 235] width 5 height 5
radio input "true"
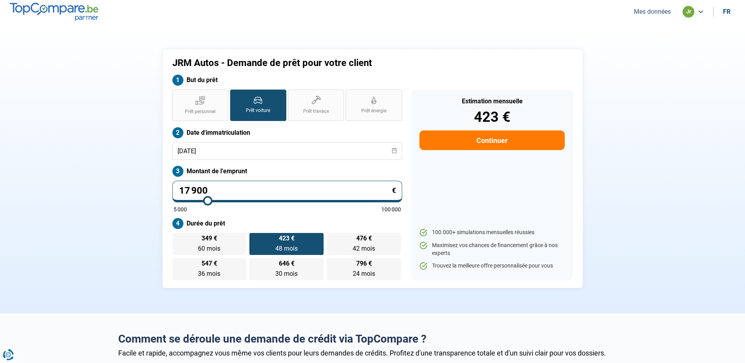
click at [254, 235] on label "423 € 48 mois 48 mois" at bounding box center [287, 244] width 74 height 22
click at [254, 235] on input "423 € 48 mois 48 mois" at bounding box center [252, 235] width 5 height 5
click at [217, 243] on label "349 € 60 mois 60 mois" at bounding box center [210, 244] width 74 height 22
click at [178, 238] on input "349 € 60 mois 60 mois" at bounding box center [175, 235] width 5 height 5
radio input "true"
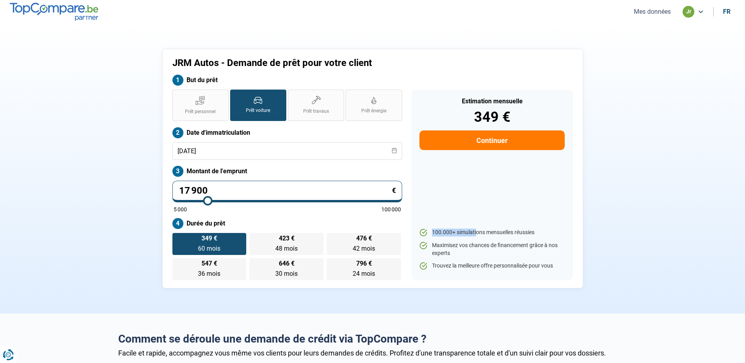
drag, startPoint x: 432, startPoint y: 232, endPoint x: 484, endPoint y: 232, distance: 51.9
click at [481, 232] on li "100.000+ simulations mensuelles réussies" at bounding box center [492, 233] width 145 height 8
drag, startPoint x: 484, startPoint y: 232, endPoint x: 565, endPoint y: 237, distance: 80.7
click at [565, 237] on ul "100.000+ simulations mensuelles réussies Maximisez vos chances de financement g…" at bounding box center [492, 249] width 145 height 41
drag, startPoint x: 435, startPoint y: 267, endPoint x: 523, endPoint y: 271, distance: 88.1
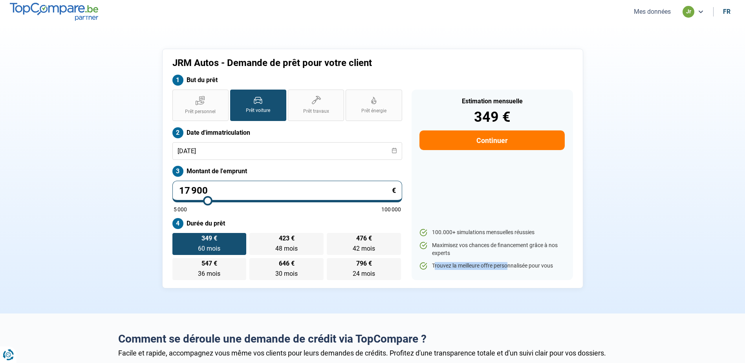
click at [520, 270] on div "100.000+ simulations mensuelles réussies Maximisez vos chances de financement g…" at bounding box center [492, 248] width 145 height 54
drag, startPoint x: 523, startPoint y: 271, endPoint x: 573, endPoint y: 290, distance: 53.3
click at [578, 297] on section "JRM Autos - Demande de prêt pour votre client But du prêt Prêt personnel Prêt v…" at bounding box center [372, 169] width 745 height 290
click at [317, 110] on span "Prêt travaux" at bounding box center [316, 111] width 26 height 7
click at [293, 95] on input "Prêt travaux" at bounding box center [290, 92] width 5 height 5
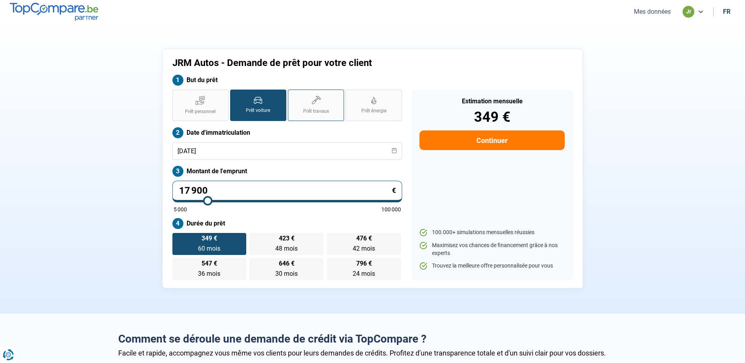
radio input "true"
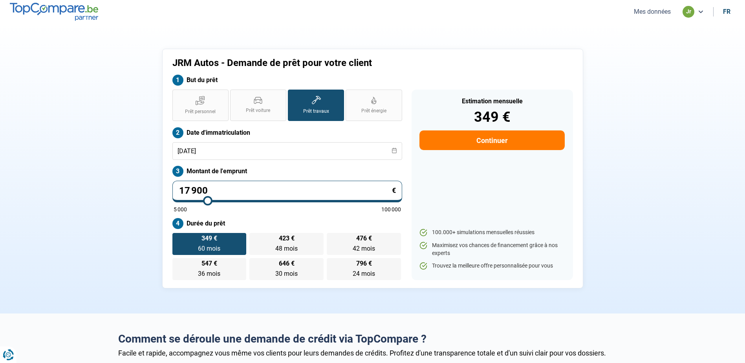
radio input "false"
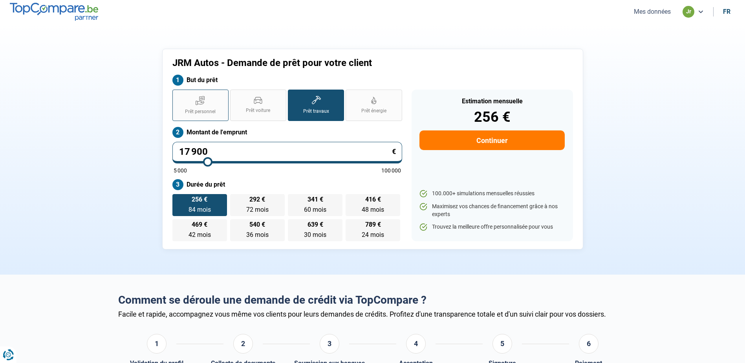
click at [193, 112] on span "Prêt personnel" at bounding box center [200, 111] width 31 height 7
click at [178, 95] on input "Prêt personnel" at bounding box center [175, 92] width 5 height 5
radio input "true"
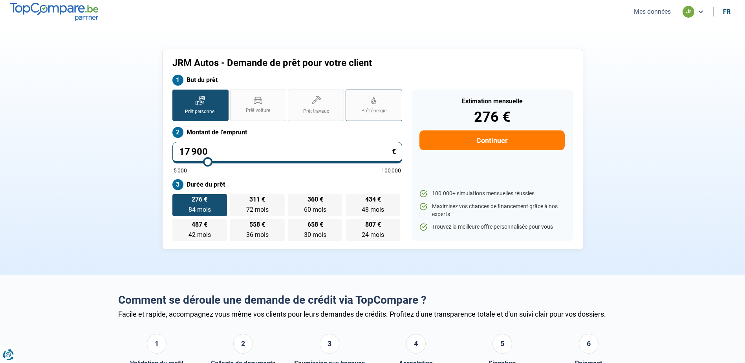
click at [367, 108] on span "Prêt énergie" at bounding box center [374, 111] width 25 height 7
click at [351, 95] on input "Prêt énergie" at bounding box center [348, 92] width 5 height 5
radio input "true"
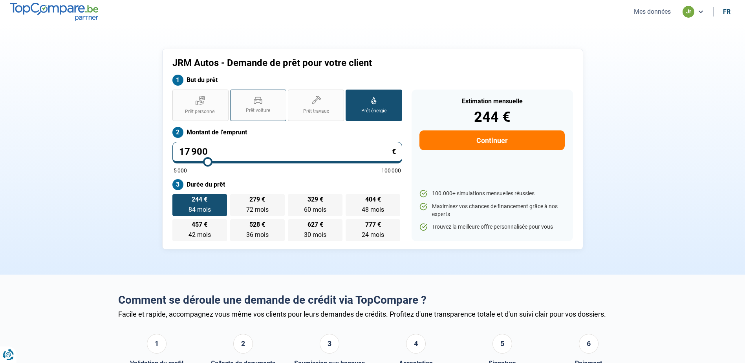
click at [272, 103] on label "Prêt voiture" at bounding box center [258, 105] width 56 height 31
click at [235, 95] on input "Prêt voiture" at bounding box center [232, 92] width 5 height 5
radio input "true"
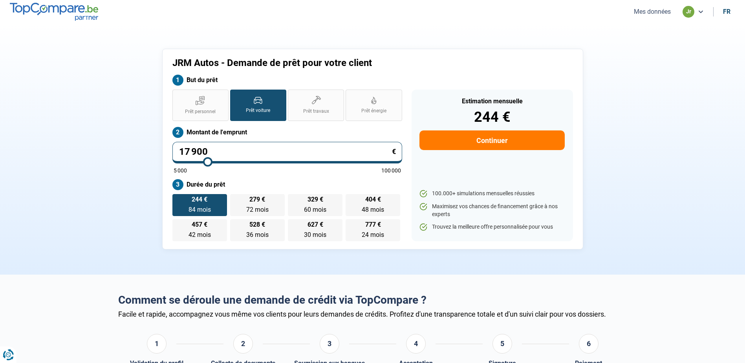
radio input "true"
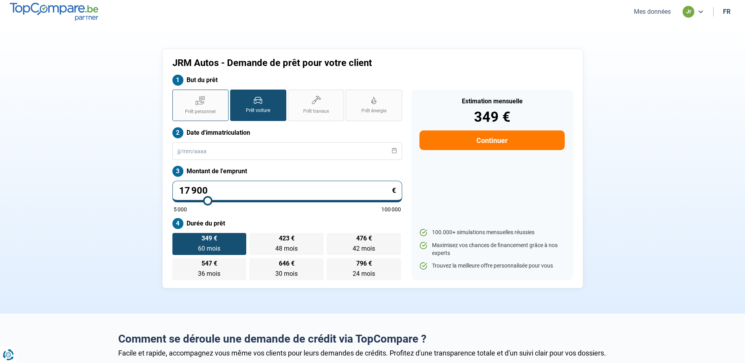
click at [207, 109] on span "Prêt personnel" at bounding box center [200, 111] width 31 height 7
click at [178, 95] on input "Prêt personnel" at bounding box center [175, 92] width 5 height 5
radio input "true"
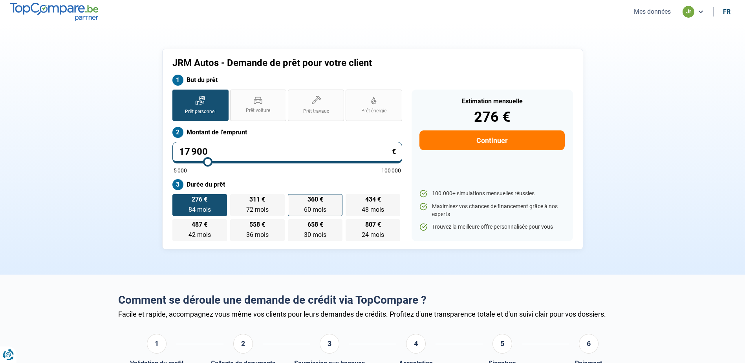
click at [315, 213] on span "60 mois" at bounding box center [315, 209] width 22 height 7
click at [293, 199] on input "360 € 60 mois 60 mois" at bounding box center [290, 196] width 5 height 5
radio input "true"
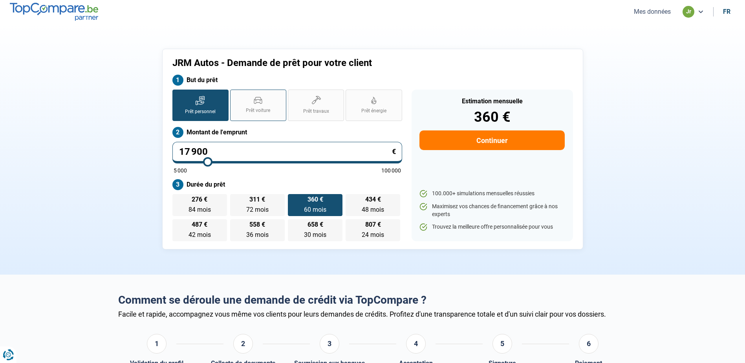
click at [266, 110] on span "Prêt voiture" at bounding box center [258, 110] width 24 height 7
click at [235, 95] on input "Prêt voiture" at bounding box center [232, 92] width 5 height 5
radio input "true"
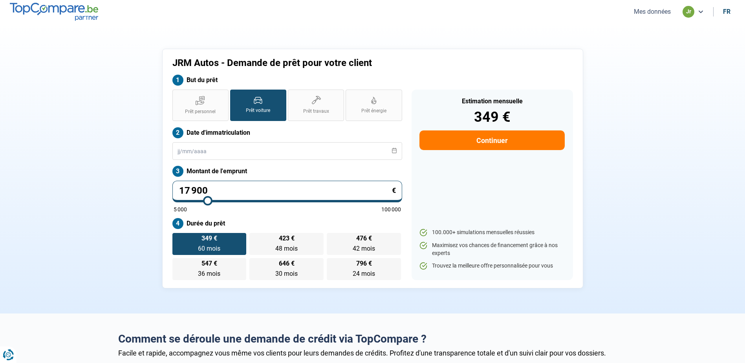
click at [657, 15] on button "Mes données" at bounding box center [653, 11] width 42 height 8
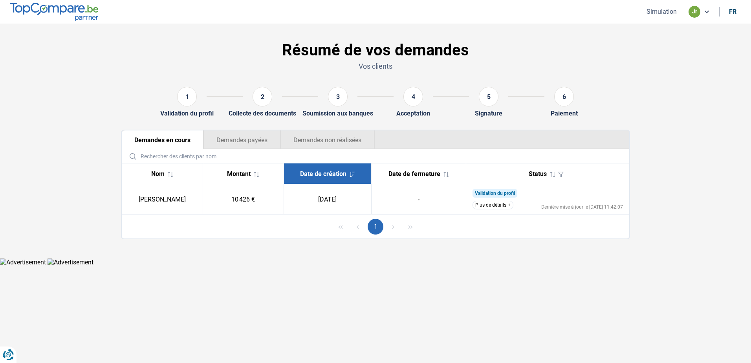
click at [504, 203] on button "Plus de détails" at bounding box center [493, 205] width 41 height 9
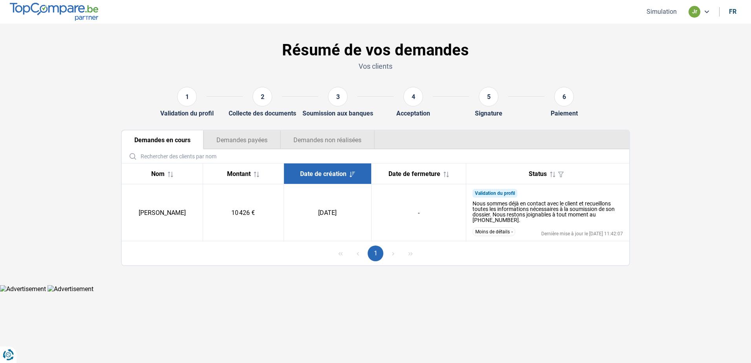
drag, startPoint x: 169, startPoint y: 213, endPoint x: 201, endPoint y: 221, distance: 32.8
click at [196, 218] on td "Doriane Bastin" at bounding box center [162, 212] width 81 height 57
drag, startPoint x: 201, startPoint y: 221, endPoint x: 209, endPoint y: 242, distance: 22.9
click at [209, 242] on div "1" at bounding box center [376, 253] width 508 height 24
drag, startPoint x: 229, startPoint y: 210, endPoint x: 279, endPoint y: 226, distance: 51.7
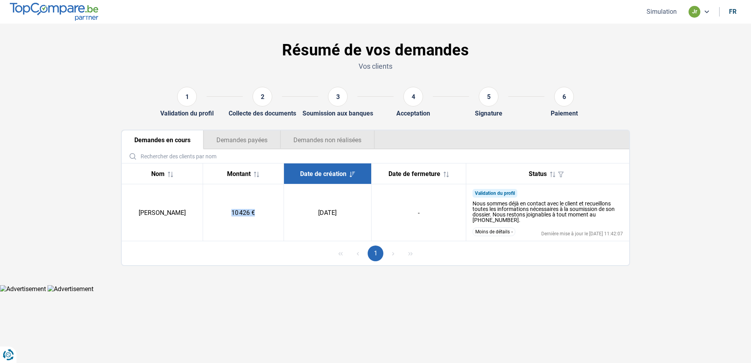
click at [279, 226] on td "10 426 €" at bounding box center [243, 212] width 81 height 57
drag, startPoint x: 279, startPoint y: 226, endPoint x: 285, endPoint y: 266, distance: 40.6
click at [285, 266] on section "Résumé de vos demandes Vos clients 1 Validation du profil 2 Collecte des docume…" at bounding box center [375, 154] width 751 height 261
click at [235, 141] on button "Demandes payées" at bounding box center [242, 139] width 77 height 19
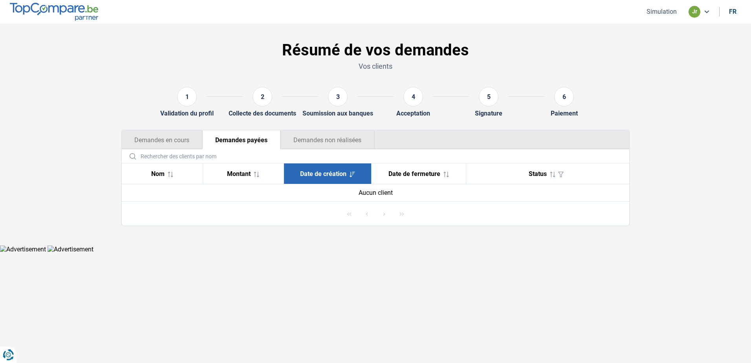
click at [309, 138] on button "Demandes non réalisées" at bounding box center [328, 139] width 94 height 19
click at [253, 141] on button "Demandes payées" at bounding box center [240, 139] width 77 height 19
click at [184, 142] on button "Demandes en cours" at bounding box center [162, 139] width 81 height 19
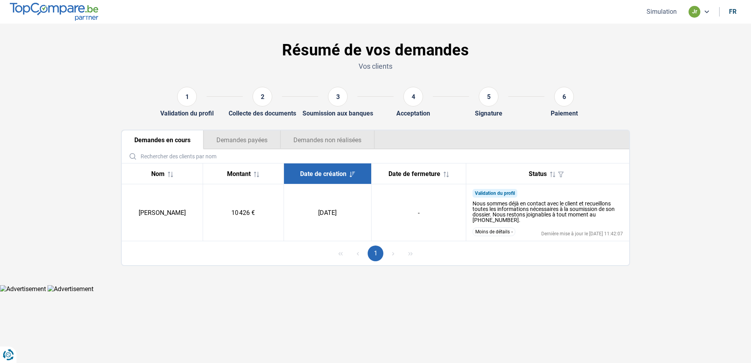
click at [665, 14] on button "Simulation" at bounding box center [661, 11] width 35 height 8
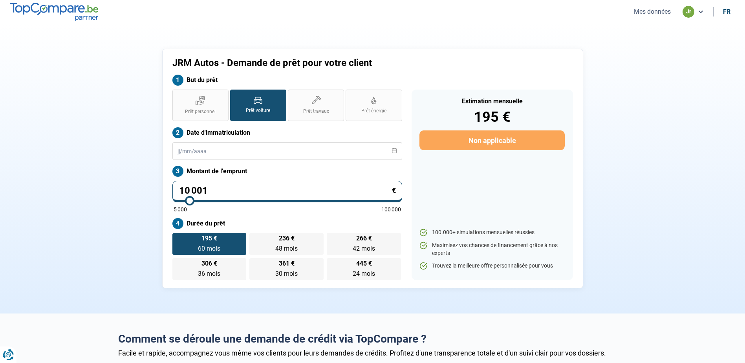
click at [662, 9] on button "Mes données" at bounding box center [653, 11] width 42 height 8
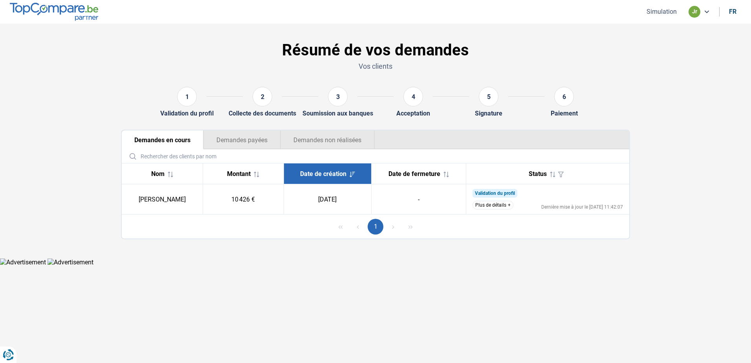
click at [502, 204] on button "Plus de détails" at bounding box center [493, 205] width 41 height 9
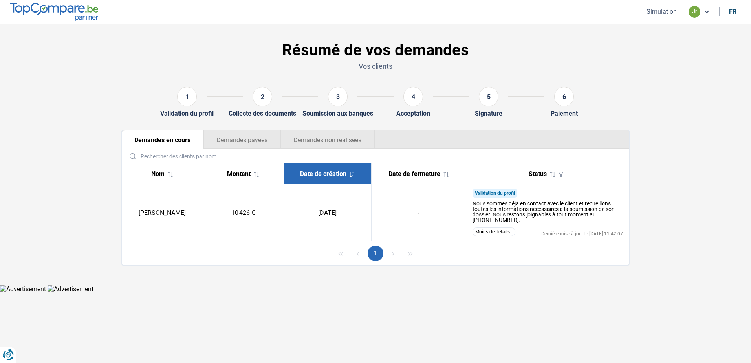
drag, startPoint x: 601, startPoint y: 234, endPoint x: 620, endPoint y: 231, distance: 19.2
click at [620, 231] on div "Moins de détails Dernière mise à jour le 01/10/2025 11:42:07" at bounding box center [548, 232] width 151 height 9
drag, startPoint x: 620, startPoint y: 231, endPoint x: 584, endPoint y: 255, distance: 43.8
click at [584, 255] on div "1" at bounding box center [376, 253] width 508 height 24
click at [710, 7] on div "jr" at bounding box center [699, 12] width 21 height 12
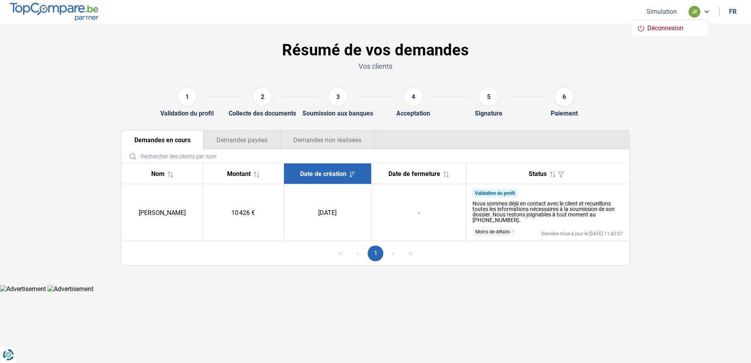
click at [710, 7] on div "jr" at bounding box center [699, 12] width 21 height 12
click at [662, 11] on button "Simulation" at bounding box center [661, 11] width 35 height 8
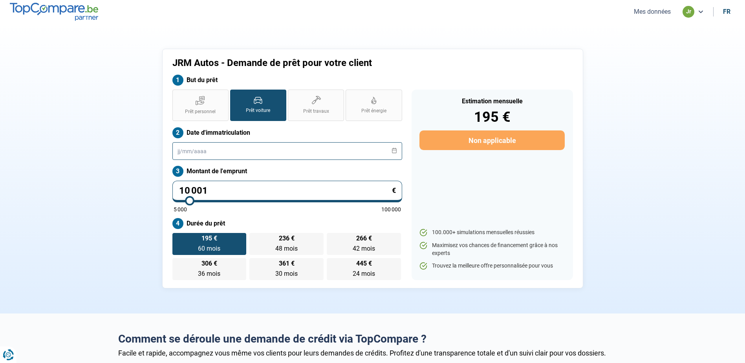
click at [240, 150] on input "text" at bounding box center [288, 151] width 230 height 18
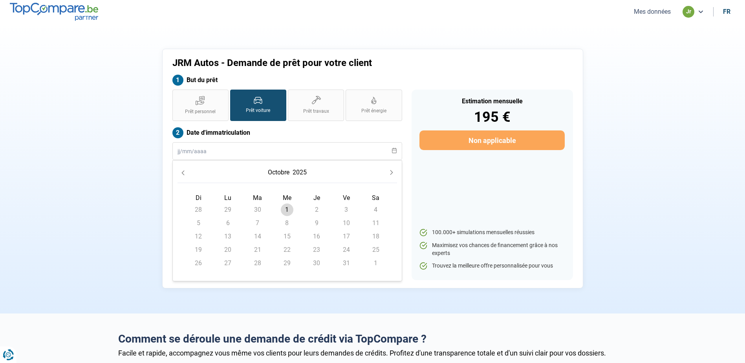
click at [283, 210] on span "1" at bounding box center [287, 210] width 13 height 13
type input "01/10/2025"
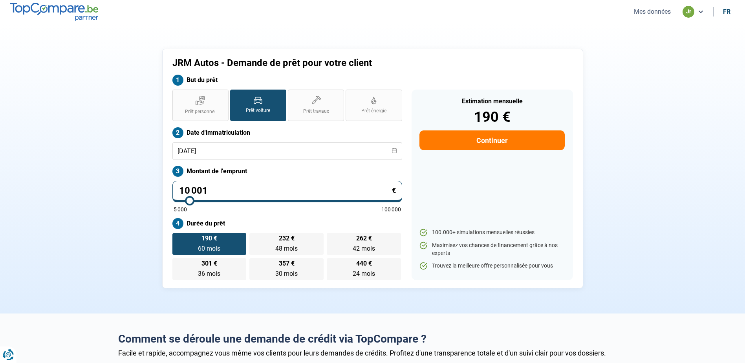
drag, startPoint x: 255, startPoint y: 195, endPoint x: 158, endPoint y: 196, distance: 96.7
click at [158, 196] on div "JRM Autos - Demande de prêt pour votre client But du prêt Prêt personnel Prêt v…" at bounding box center [373, 169] width 519 height 240
click at [470, 213] on div "Estimation mensuelle 190 € Continuer 100.000+ simulations mensuelles réussies M…" at bounding box center [493, 185] width 162 height 191
click at [503, 148] on button "Continuer" at bounding box center [492, 140] width 145 height 20
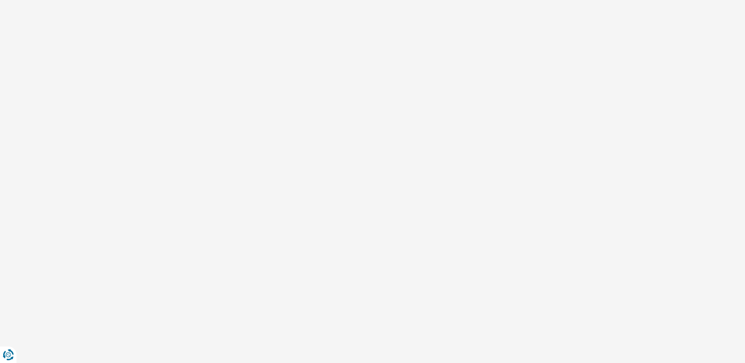
select select "32"
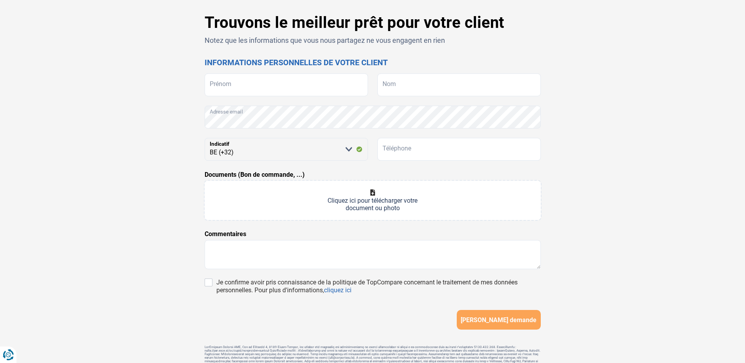
scroll to position [68, 0]
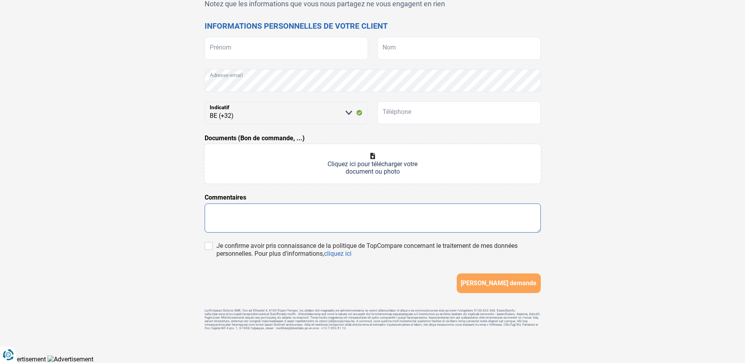
click at [226, 212] on textarea at bounding box center [373, 218] width 336 height 29
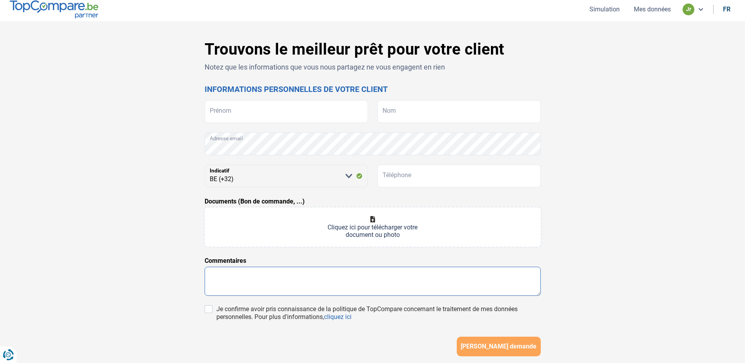
scroll to position [0, 0]
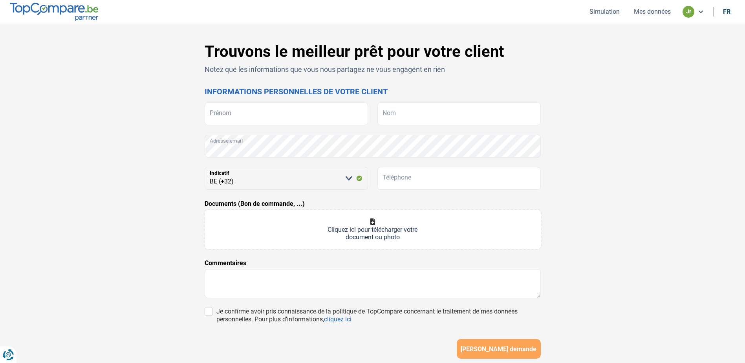
click at [642, 11] on button "Mes données" at bounding box center [653, 11] width 42 height 8
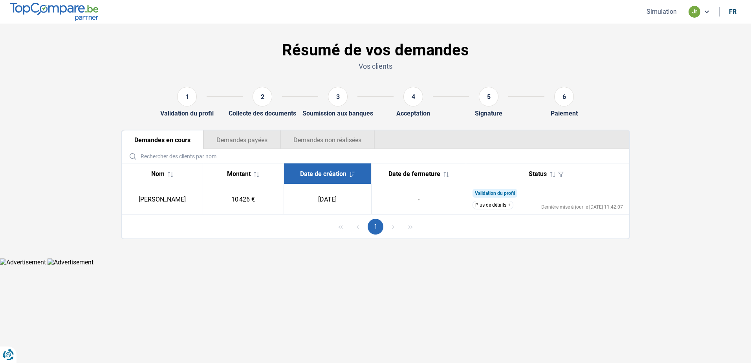
click at [75, 11] on img at bounding box center [54, 12] width 88 height 18
